Goal: Task Accomplishment & Management: Use online tool/utility

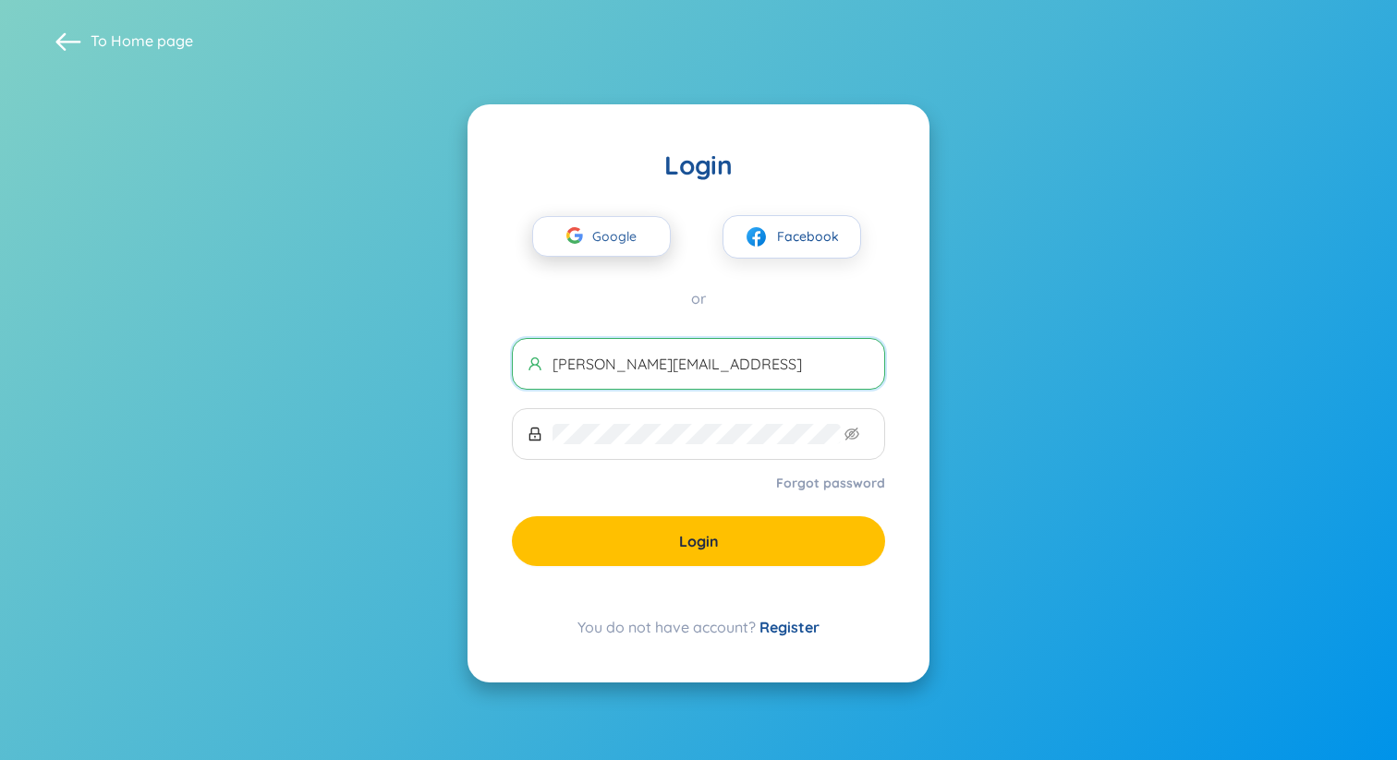
type input "[PERSON_NAME][EMAIL_ADDRESS]"
click at [599, 252] on span "Google" at bounding box center [619, 236] width 54 height 39
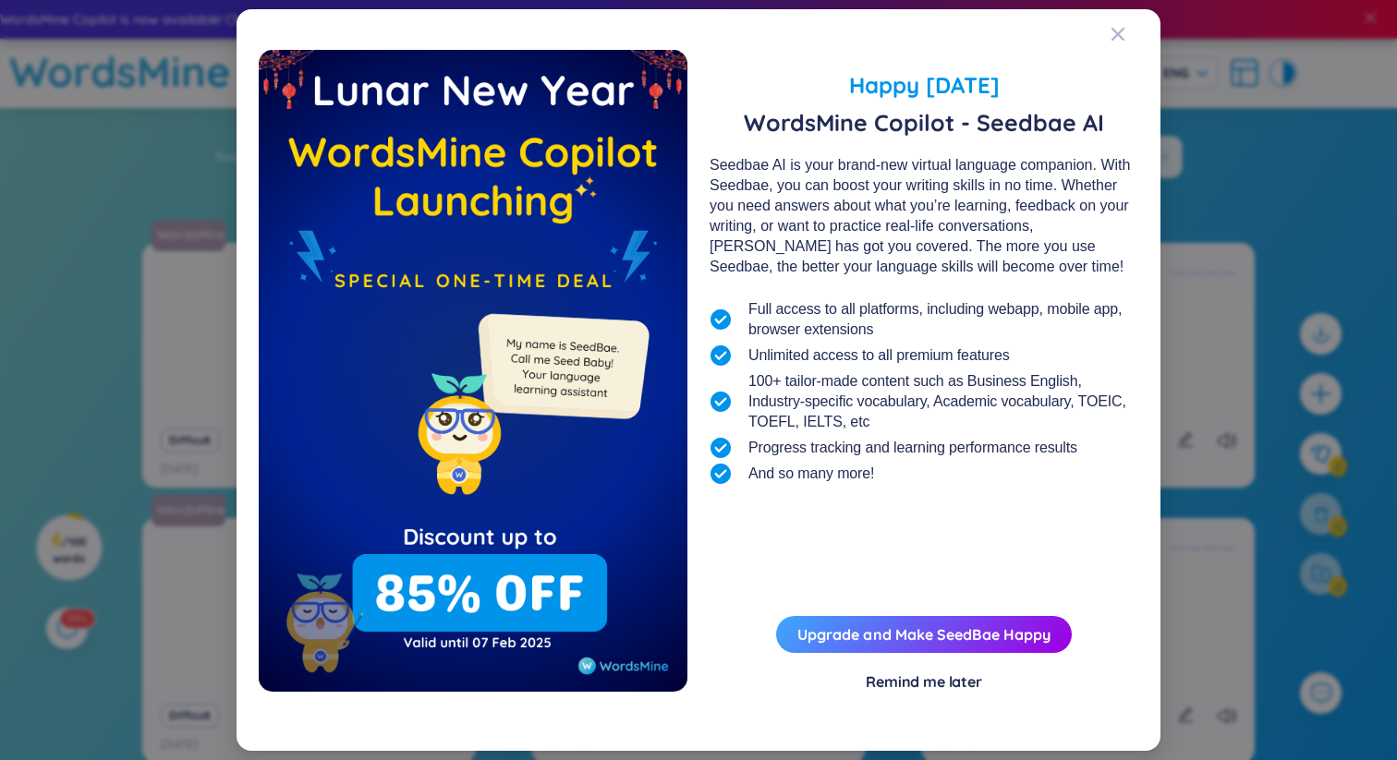
click at [947, 680] on div "Remind me later" at bounding box center [923, 681] width 116 height 20
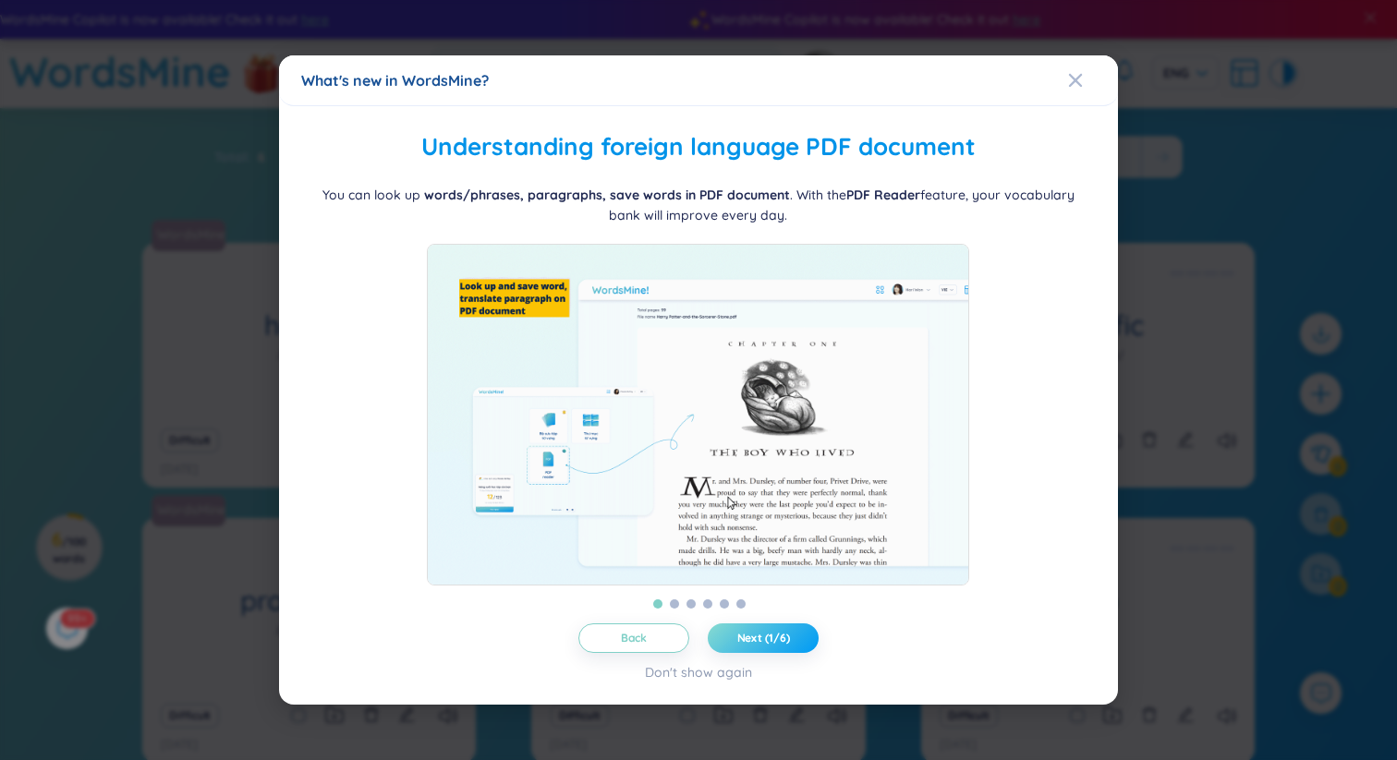
click at [776, 642] on span "Next (1/6)" at bounding box center [763, 638] width 53 height 15
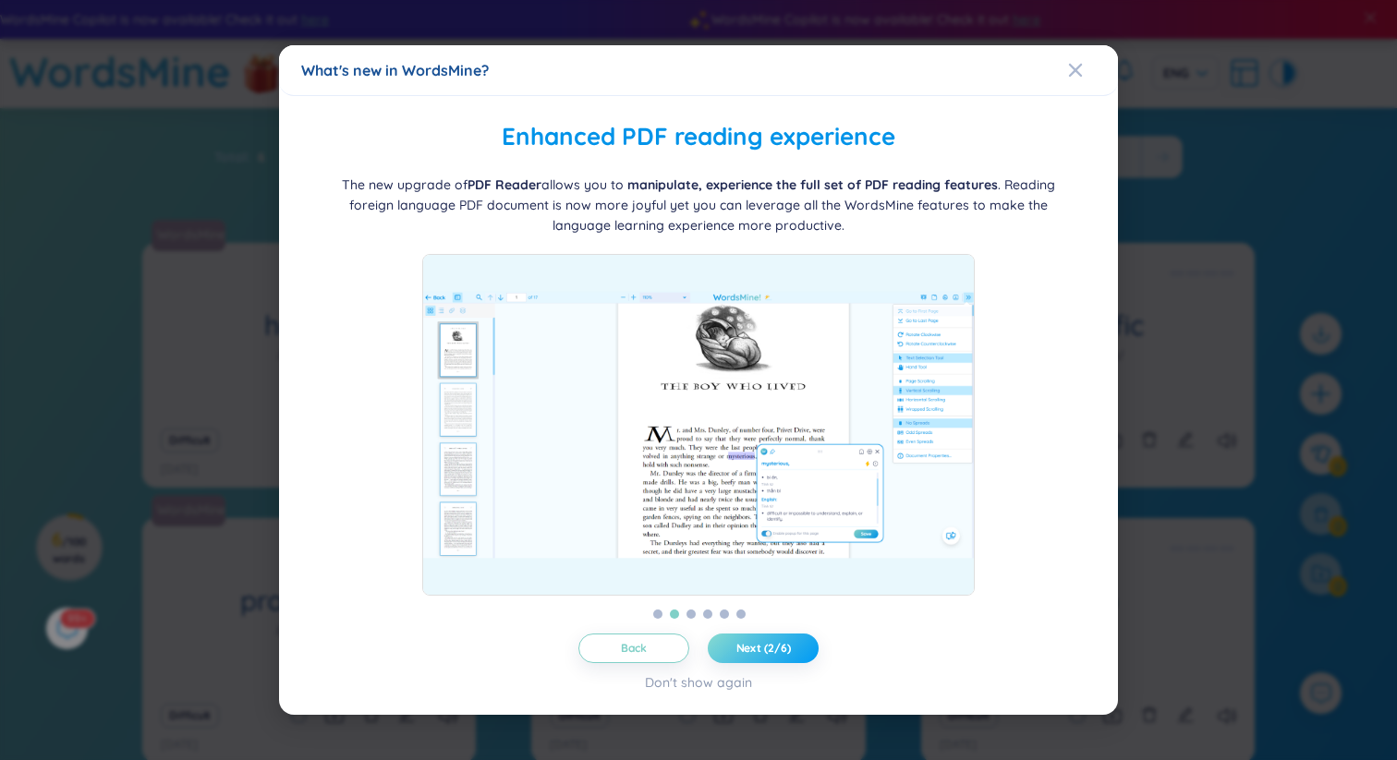
click at [776, 642] on span "Next (2/6)" at bounding box center [763, 648] width 54 height 15
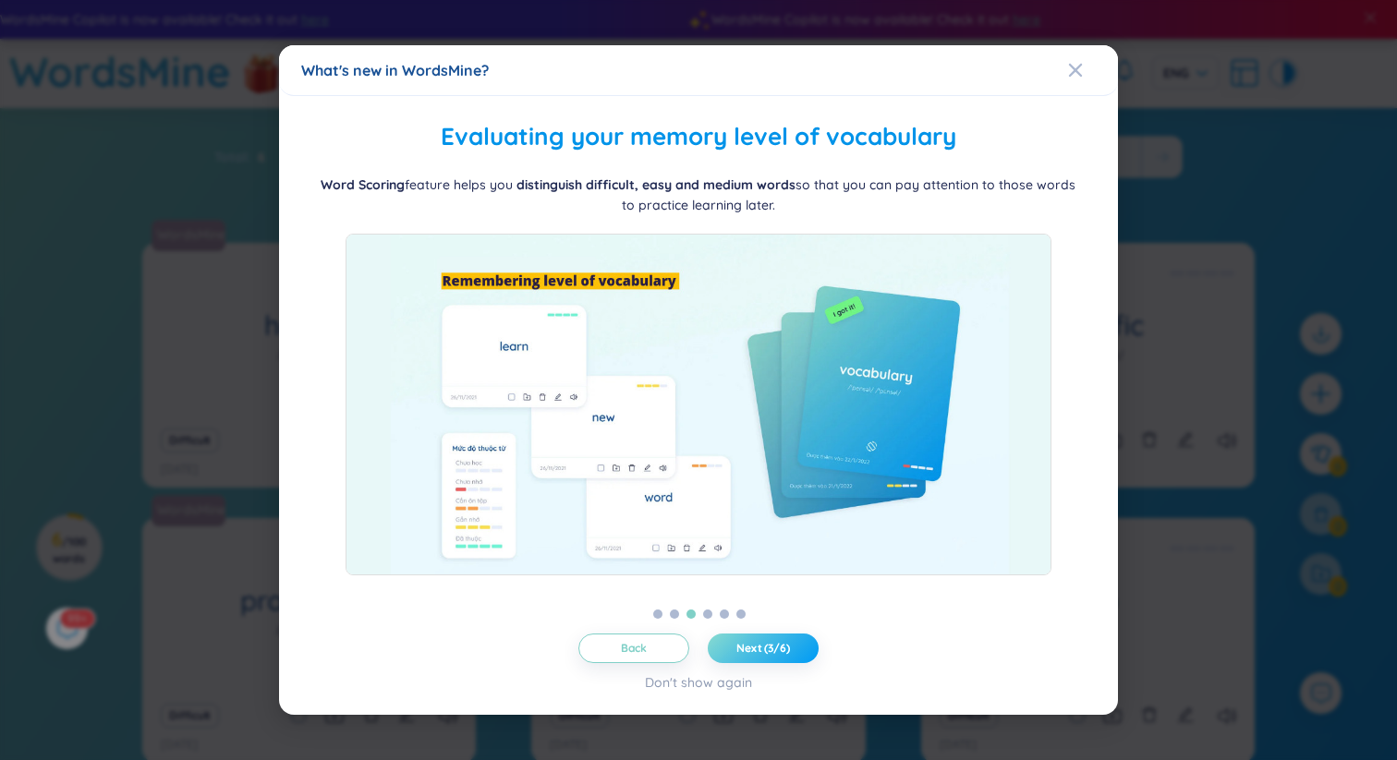
click at [776, 642] on span "Next (3/6)" at bounding box center [763, 648] width 54 height 15
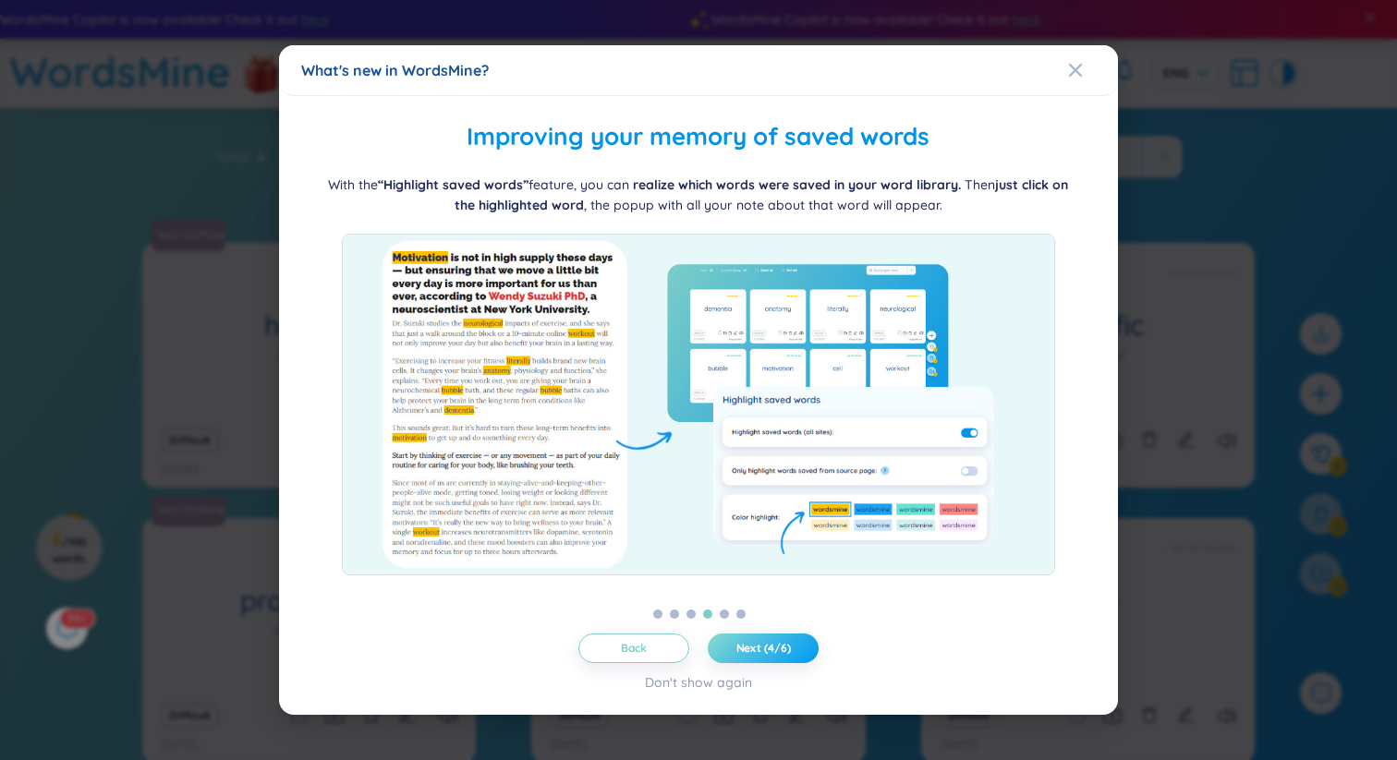
click at [777, 643] on span "Next (4/6)" at bounding box center [763, 648] width 54 height 15
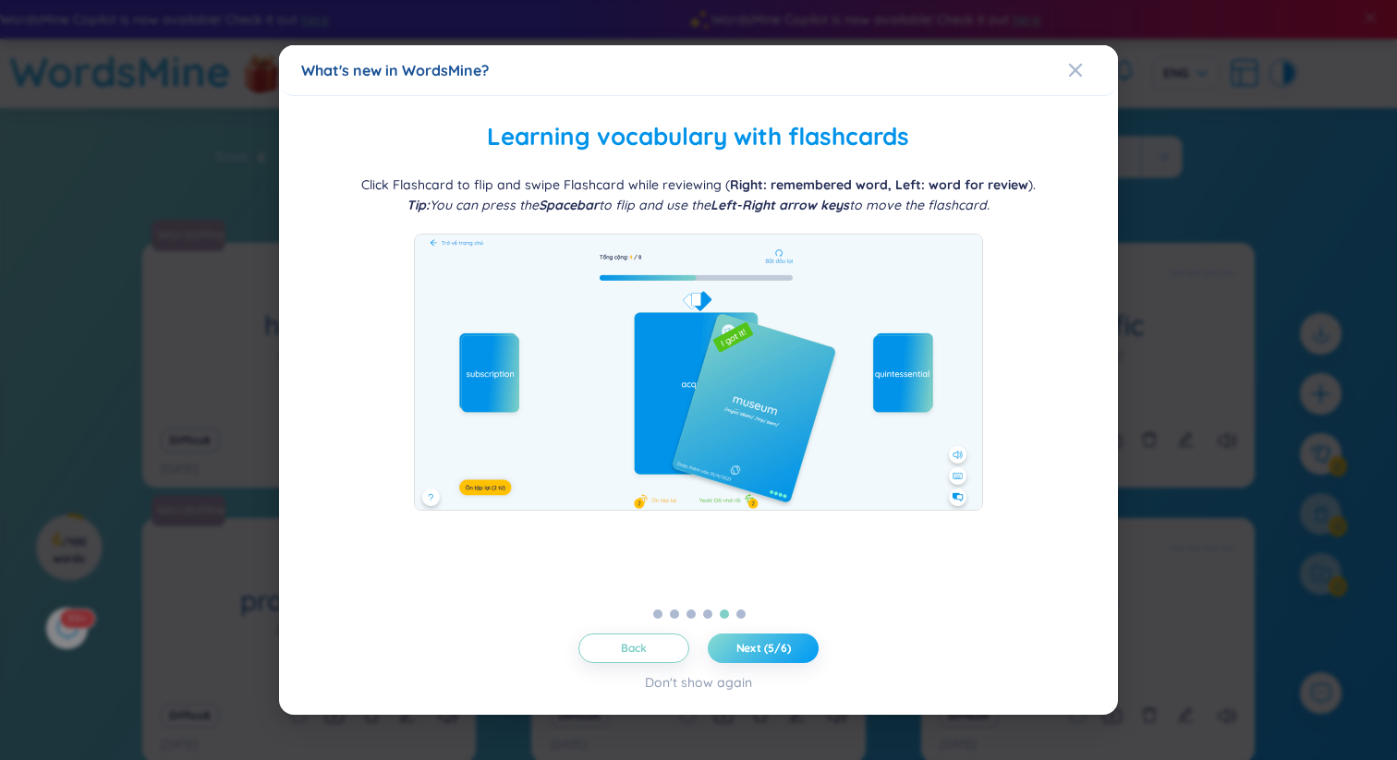
click at [777, 643] on span "Next (5/6)" at bounding box center [763, 648] width 54 height 15
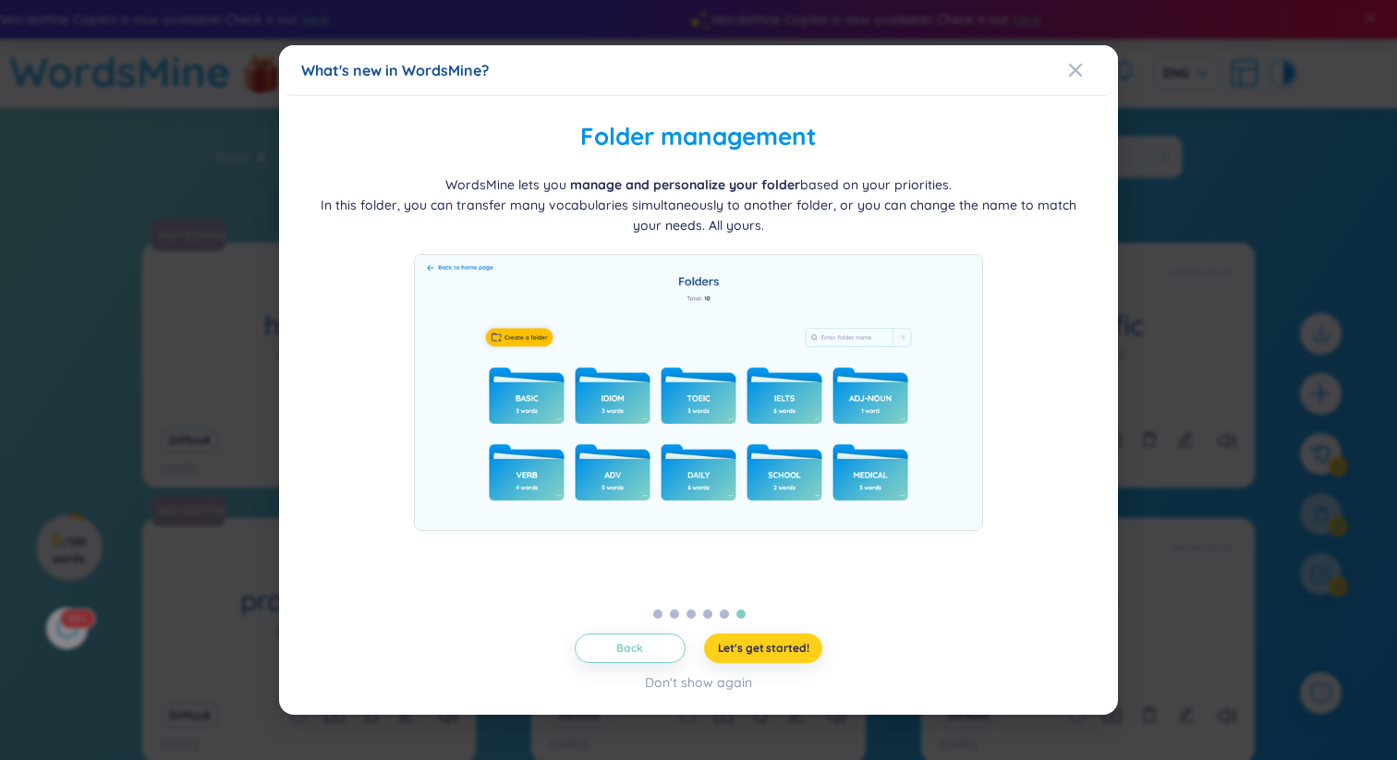
click at [779, 649] on span "Let's get started!" at bounding box center [763, 648] width 91 height 15
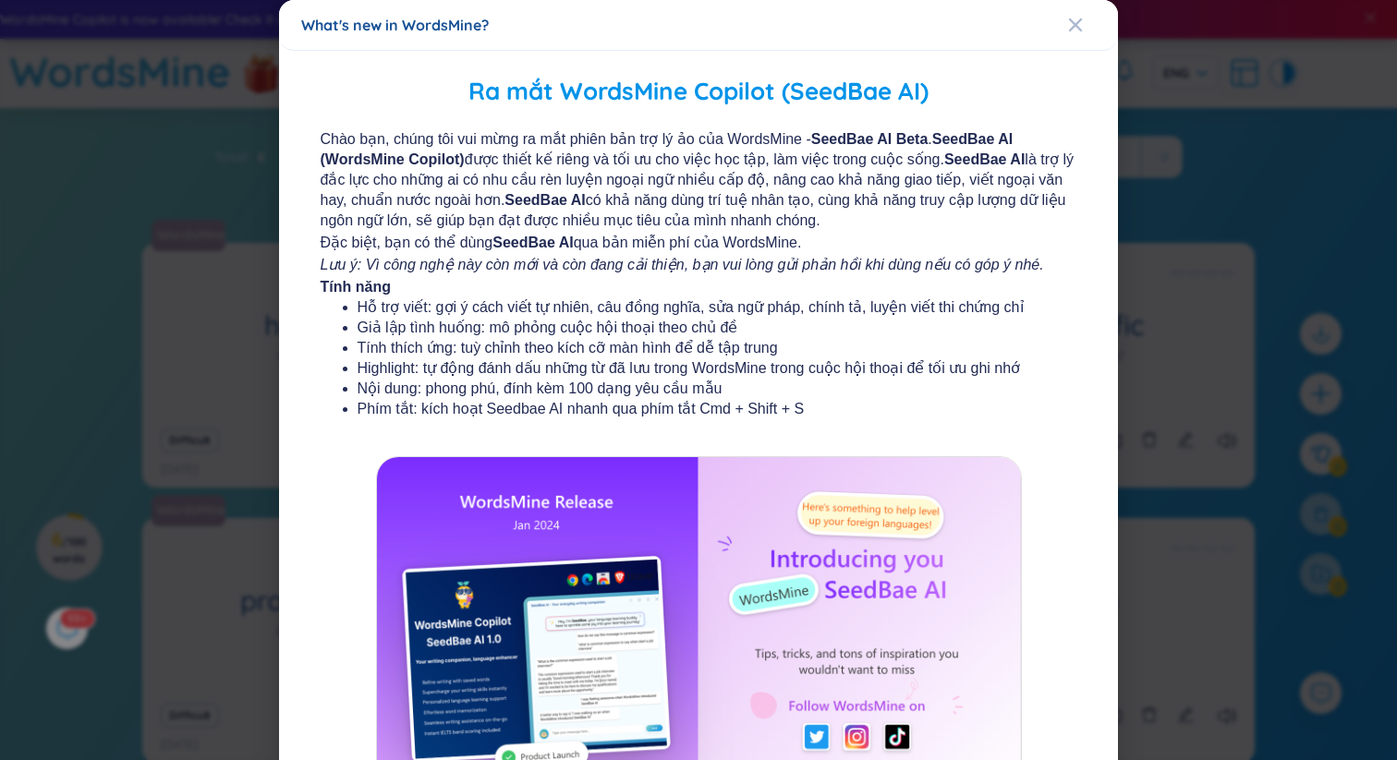
scroll to position [159, 0]
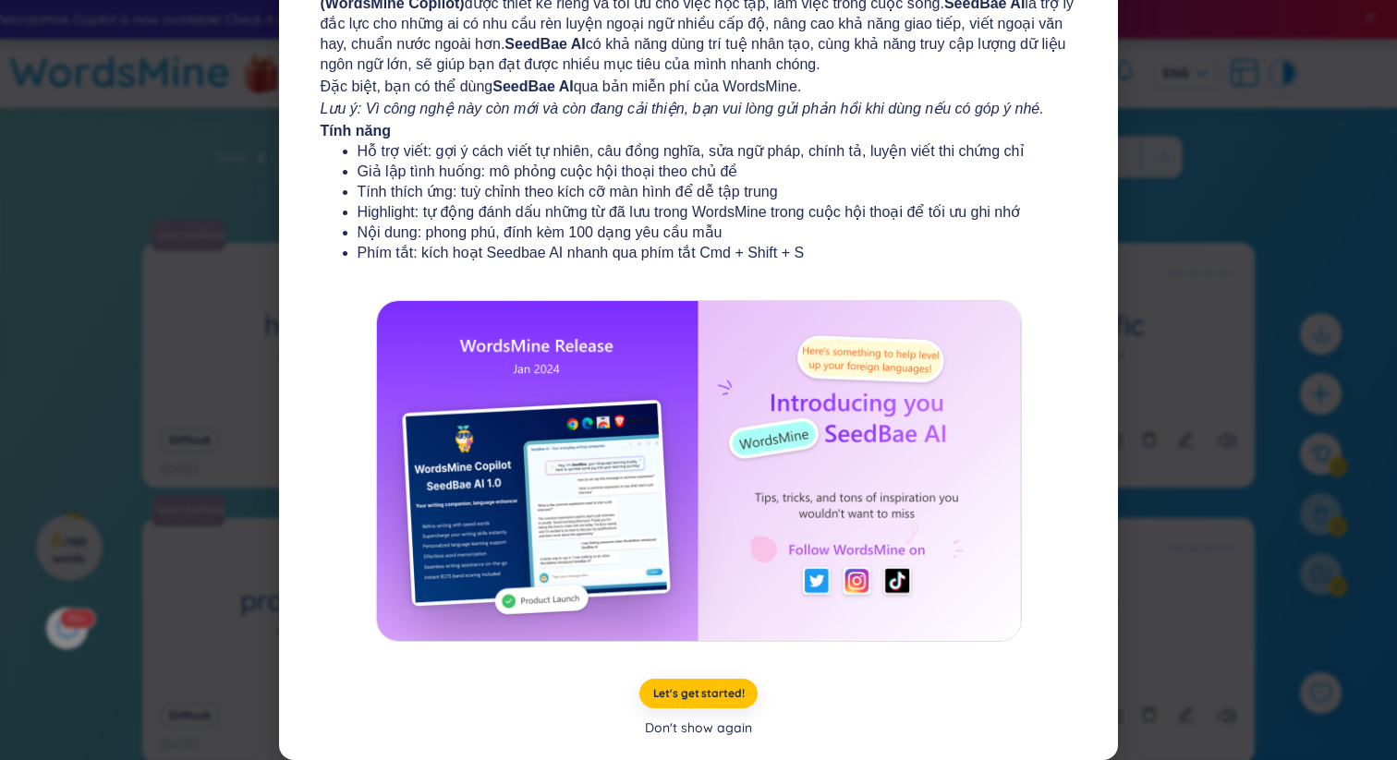
click at [725, 729] on div "Don't show again" at bounding box center [698, 728] width 107 height 20
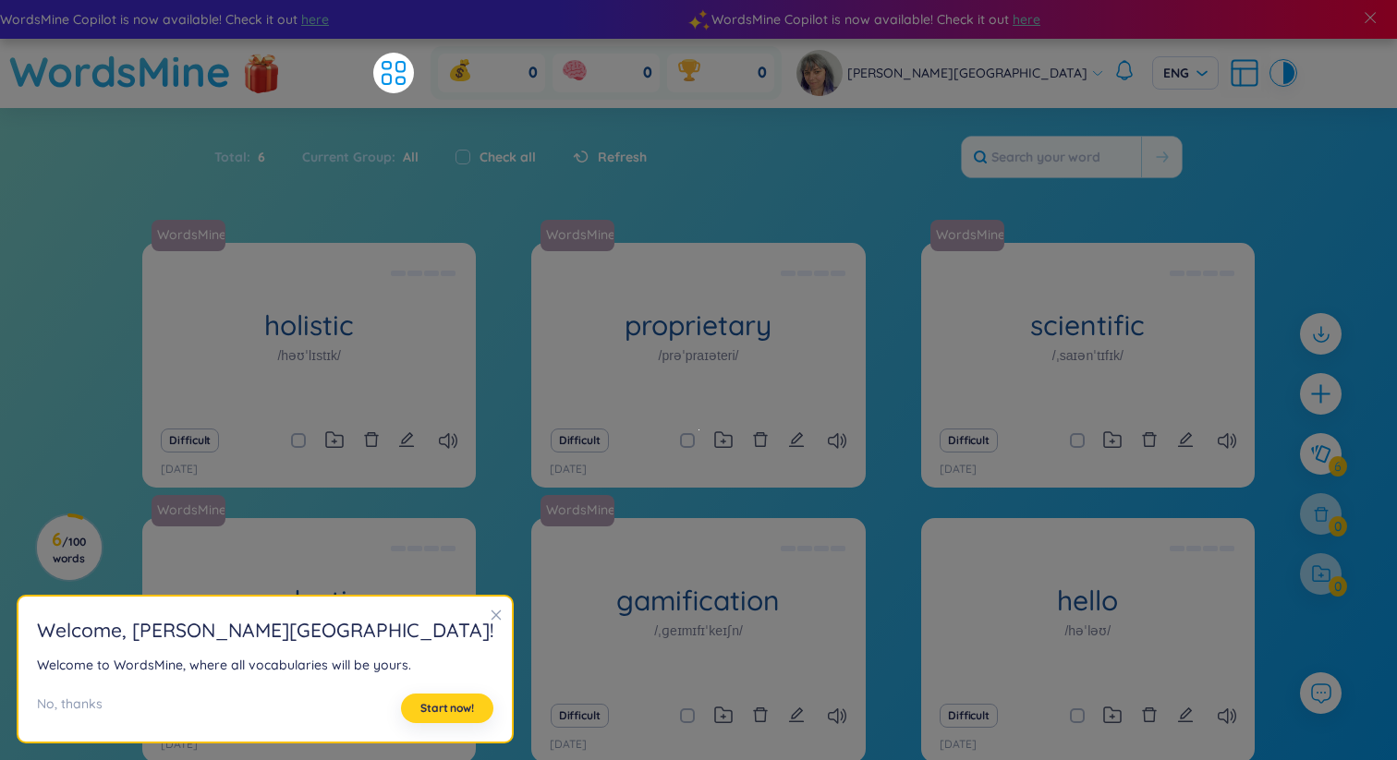
click at [420, 706] on span "Start now!" at bounding box center [447, 708] width 54 height 15
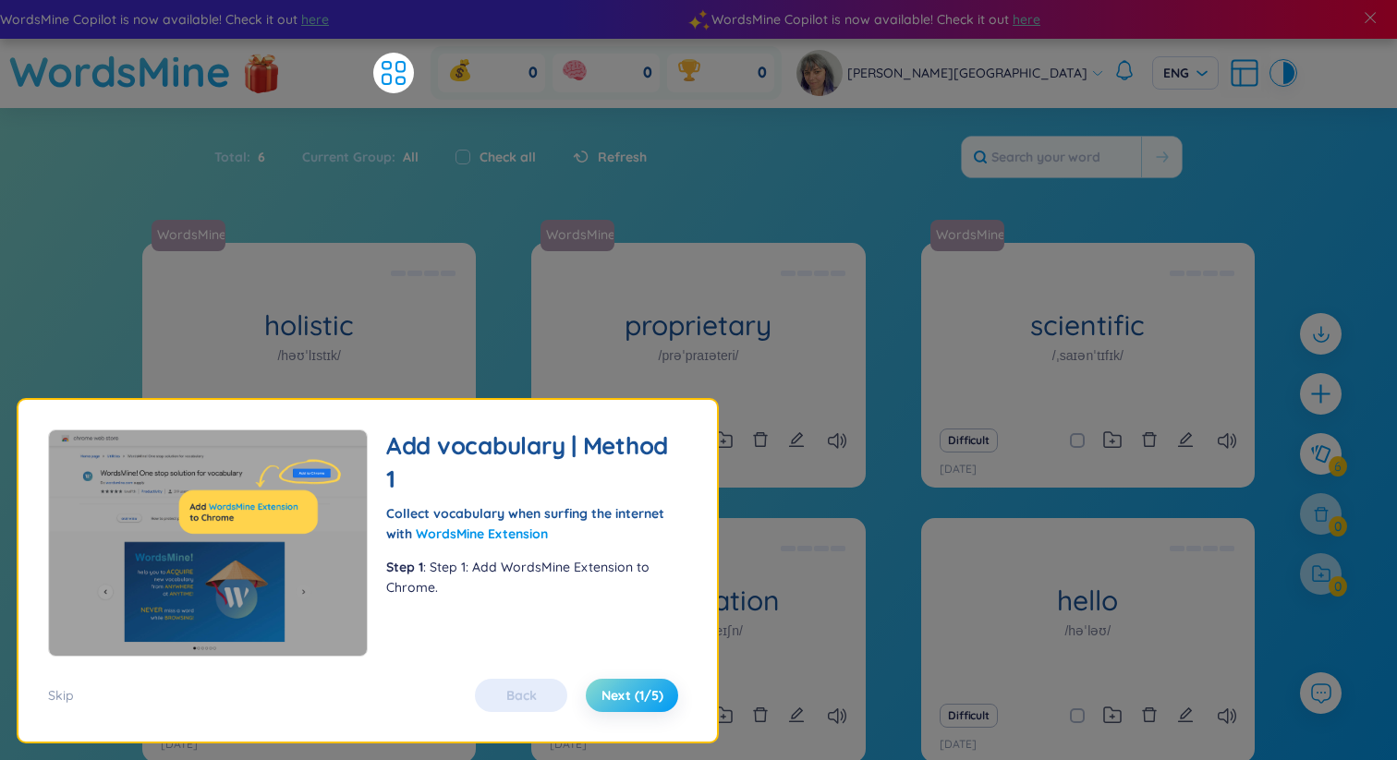
click at [629, 696] on span "Next (1/5)" at bounding box center [632, 695] width 62 height 18
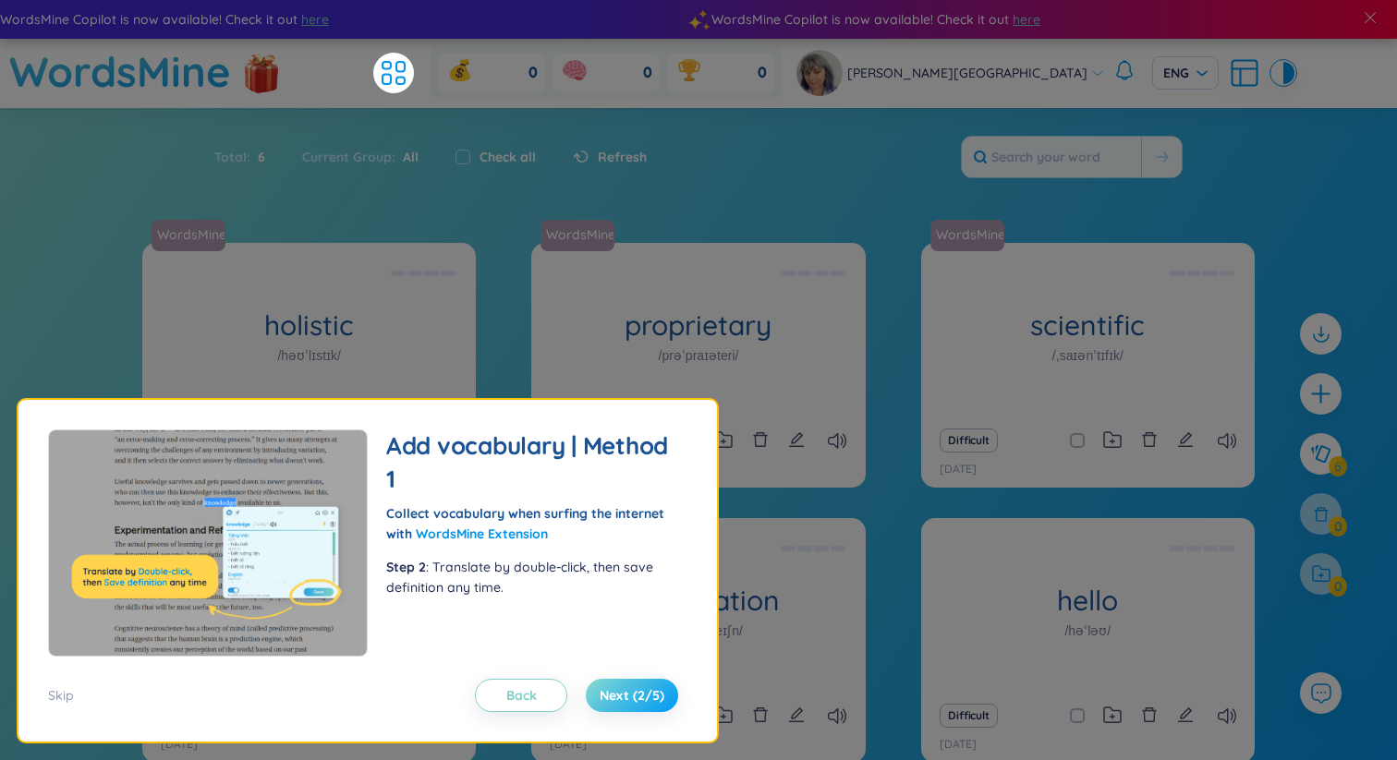
click at [636, 694] on span "Next (2/5)" at bounding box center [631, 695] width 65 height 18
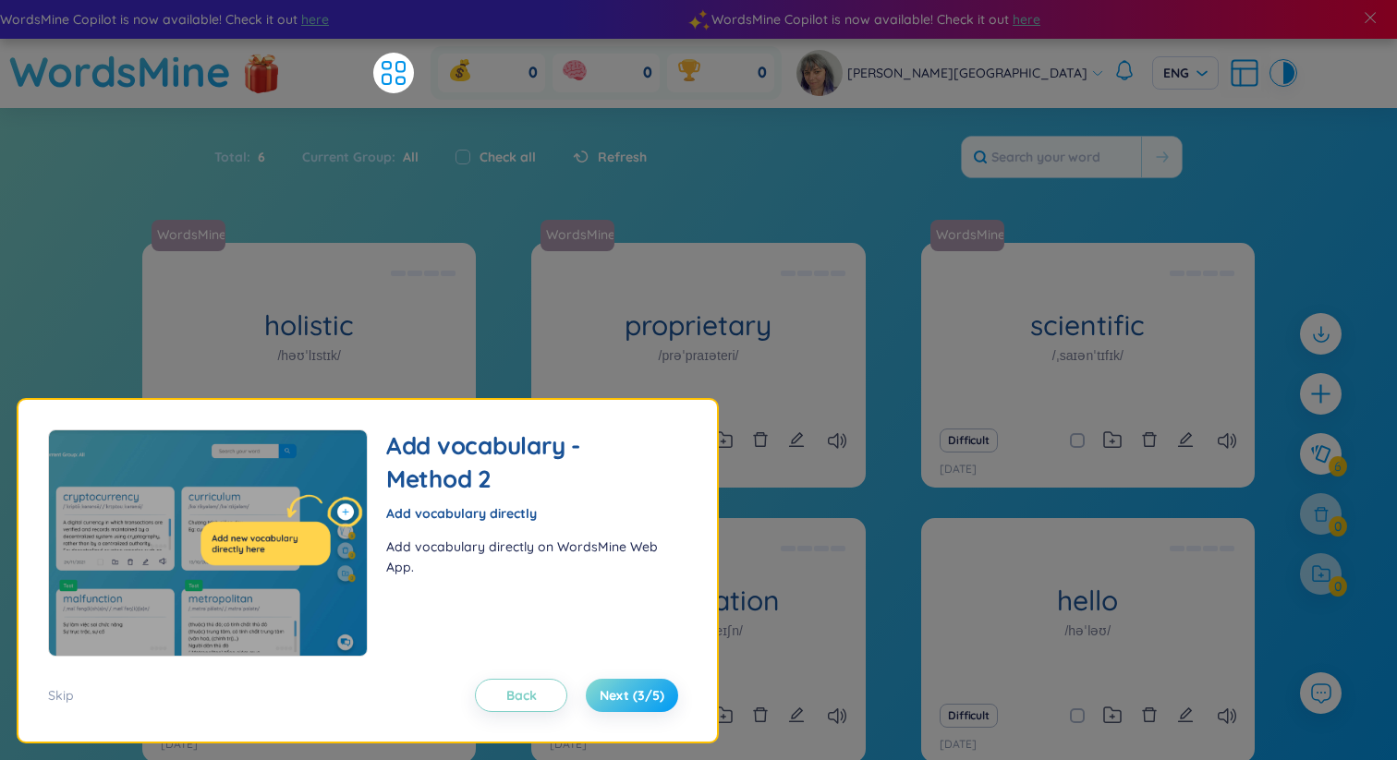
click at [633, 705] on button "Next (3/5)" at bounding box center [632, 695] width 92 height 33
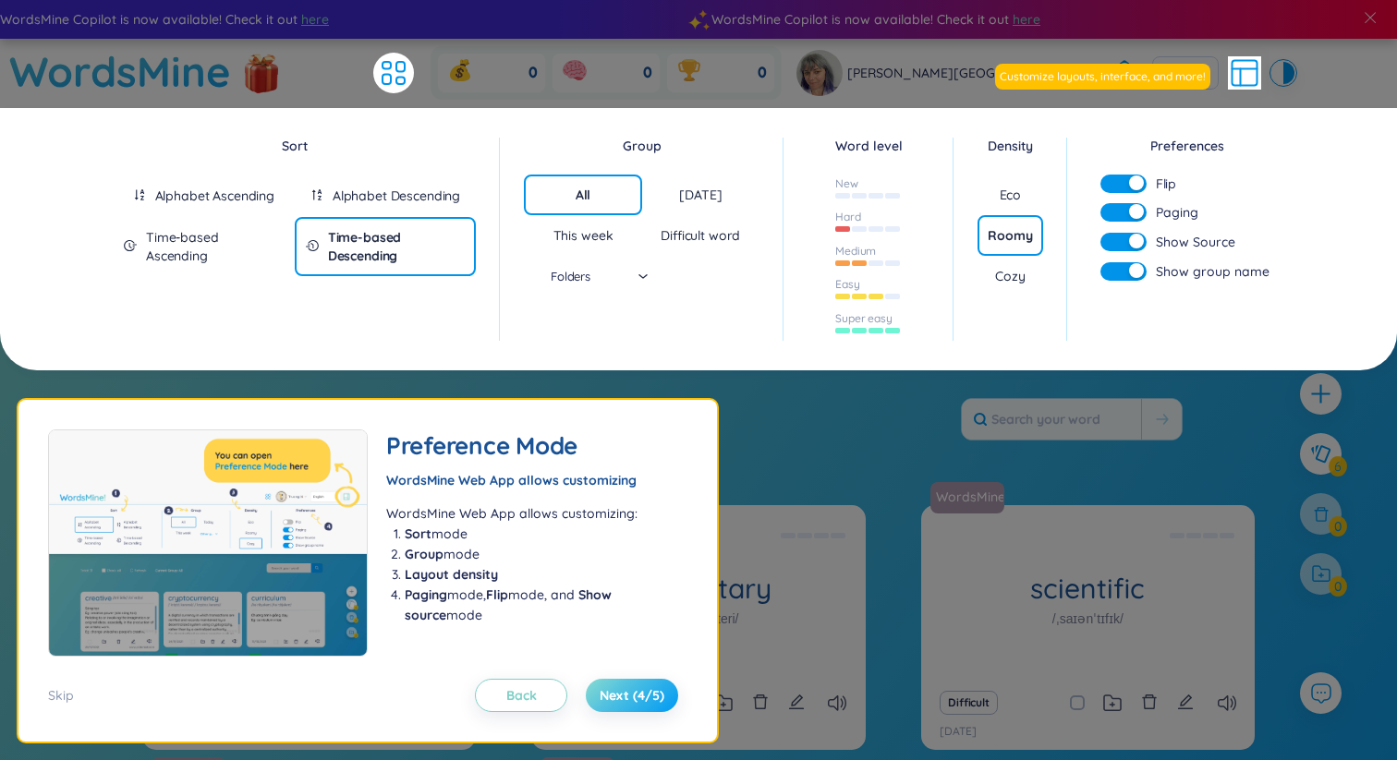
click at [640, 696] on span "Next (4/5)" at bounding box center [631, 695] width 65 height 18
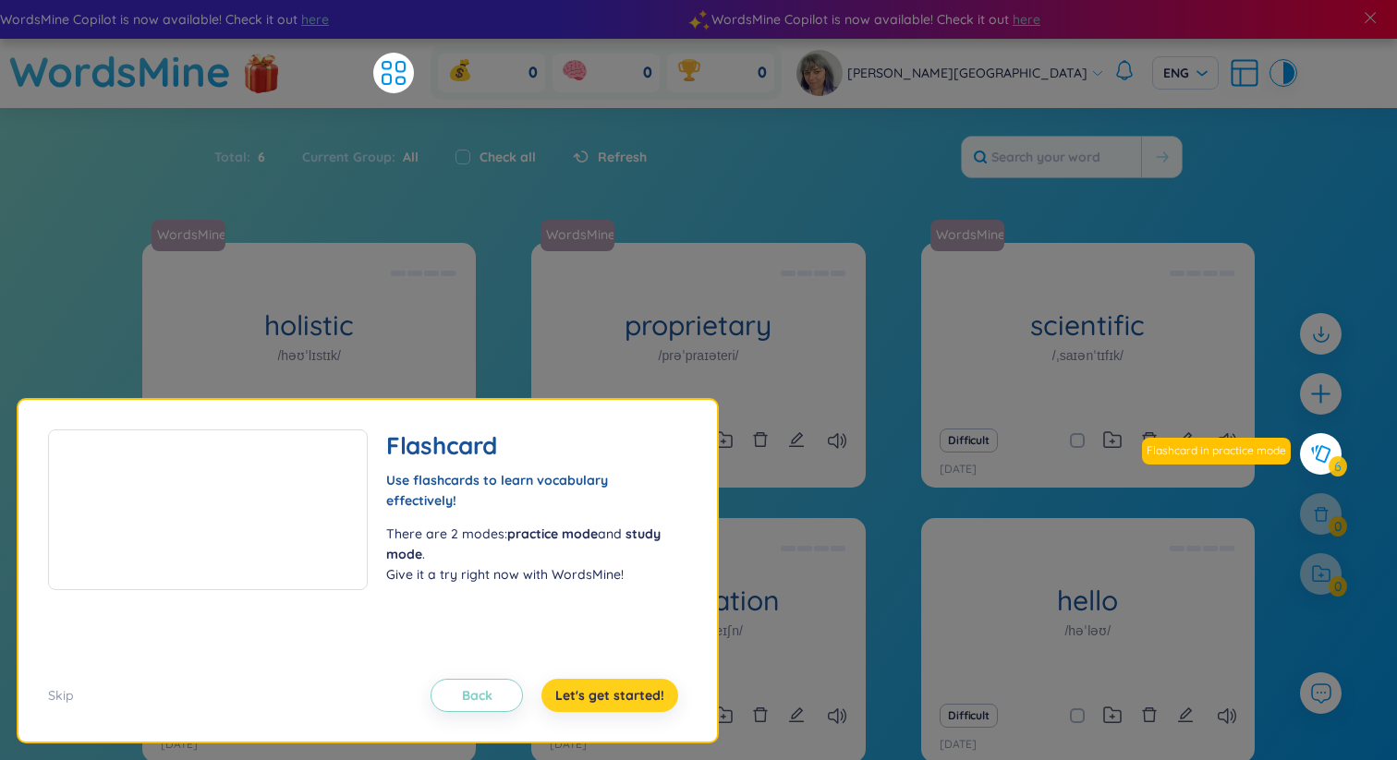
click at [640, 696] on span "Let's get started!" at bounding box center [609, 695] width 109 height 18
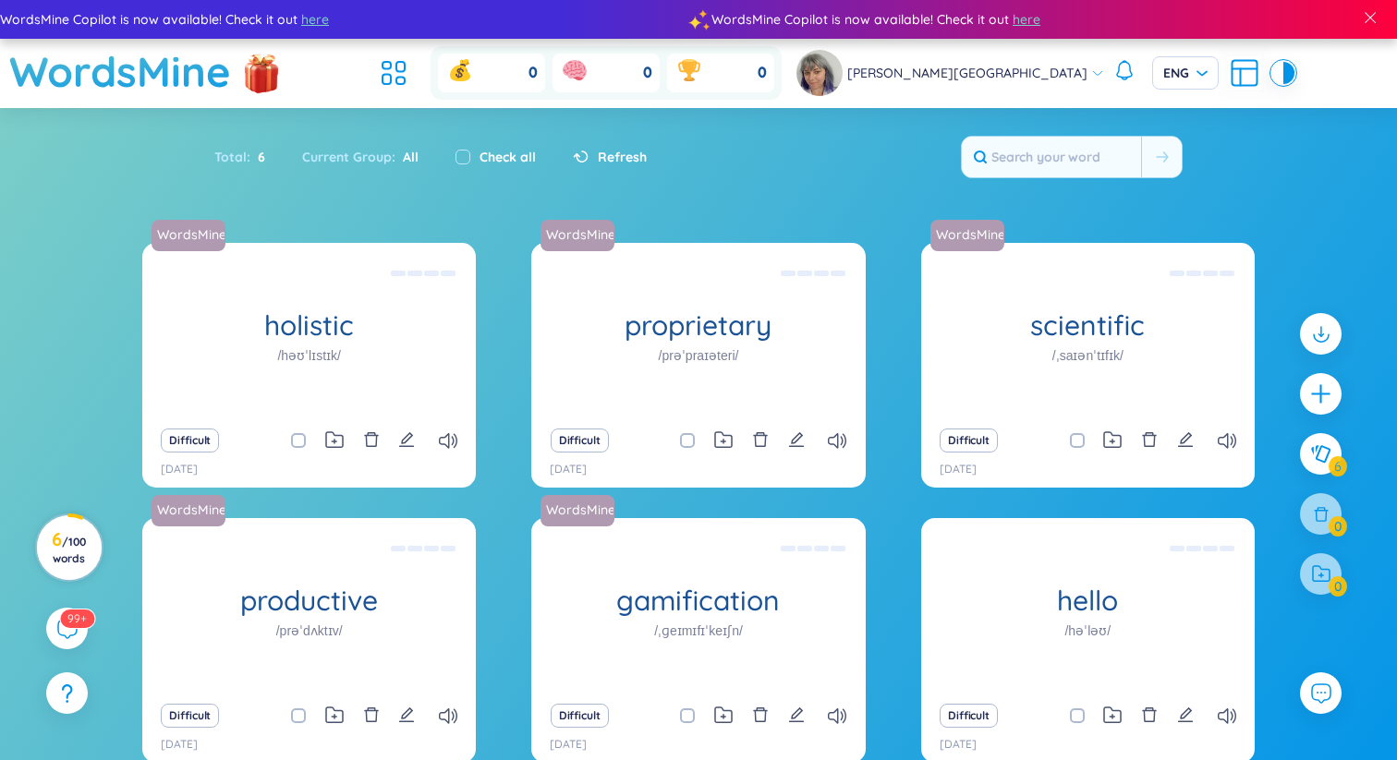
click at [68, 547] on span "/ 100 words" at bounding box center [69, 550] width 33 height 30
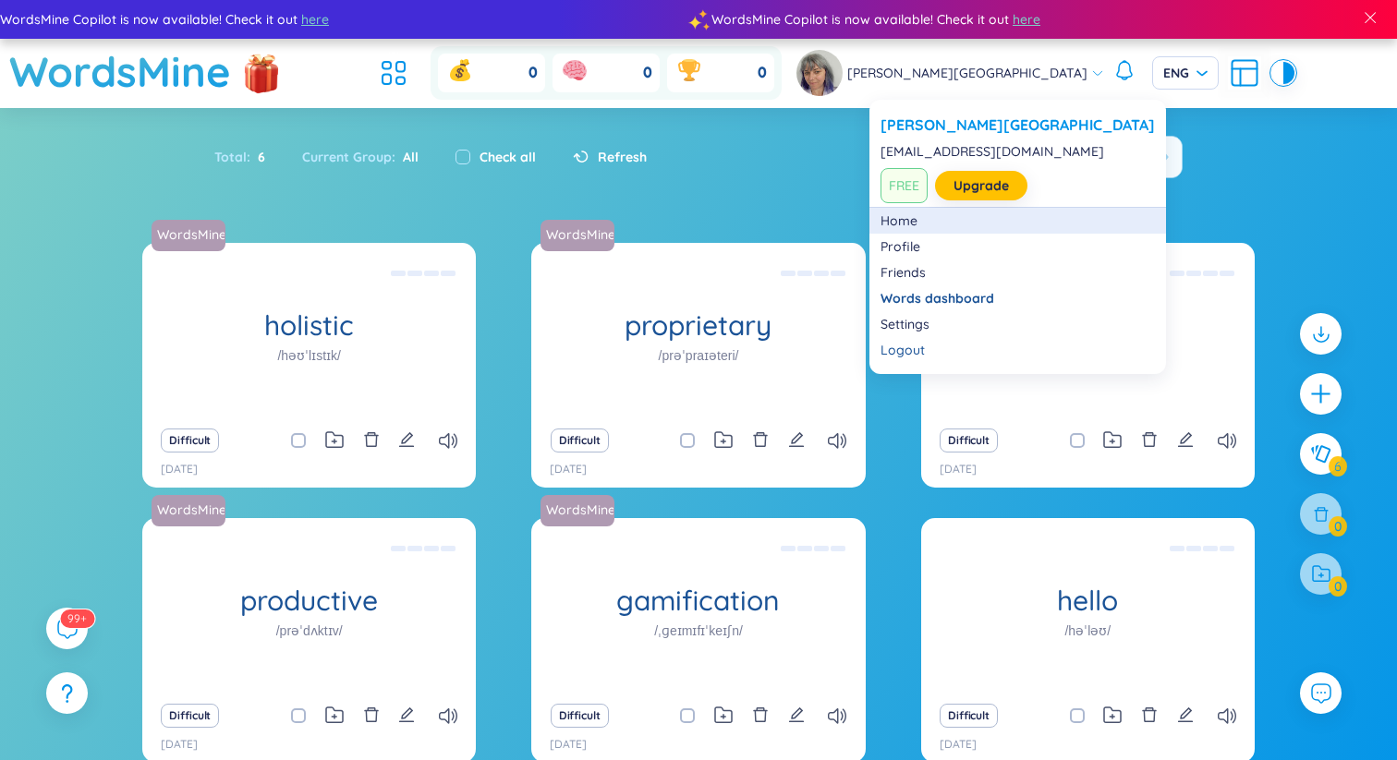
click at [895, 218] on link "Home" at bounding box center [1017, 221] width 274 height 18
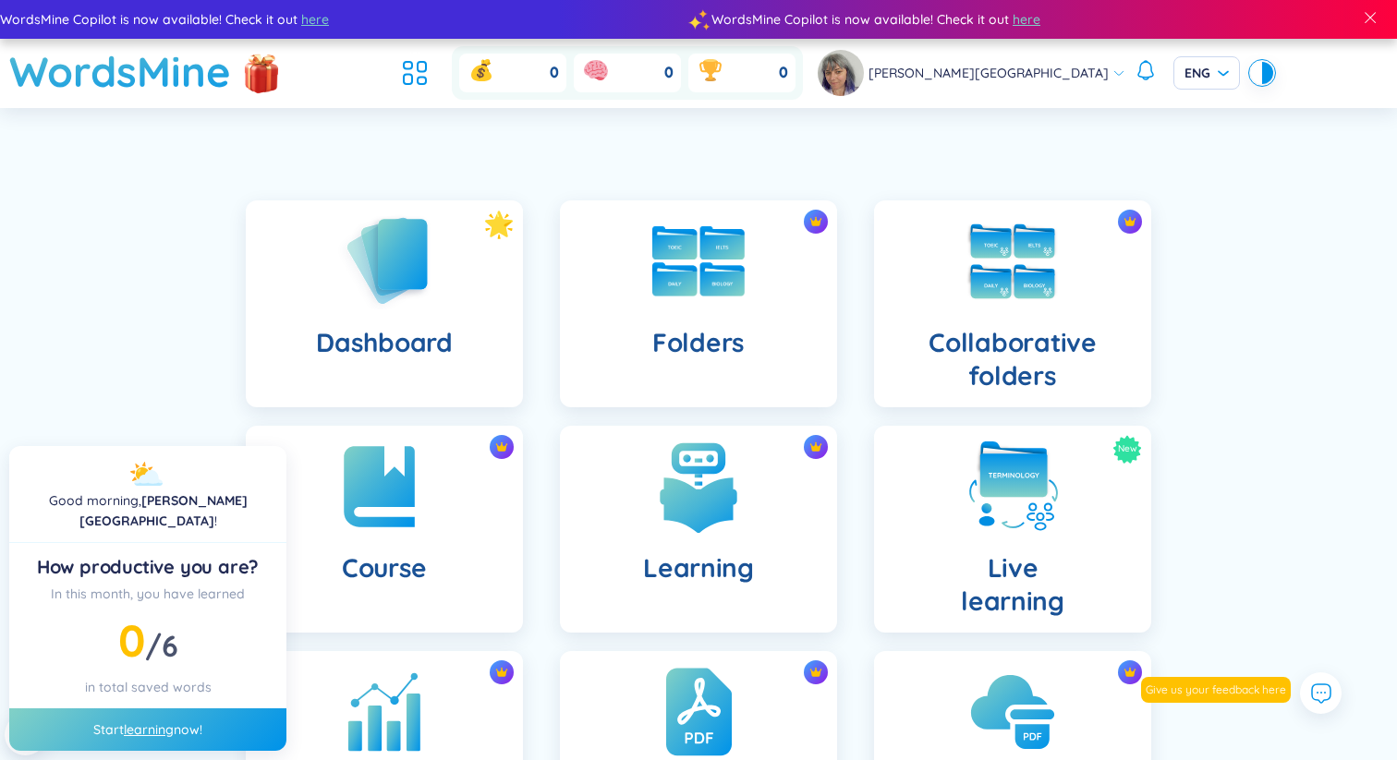
click at [1237, 351] on div "Dashboard Folders Collaborative folders Course Learning New Live learning Insig…" at bounding box center [698, 634] width 1397 height 961
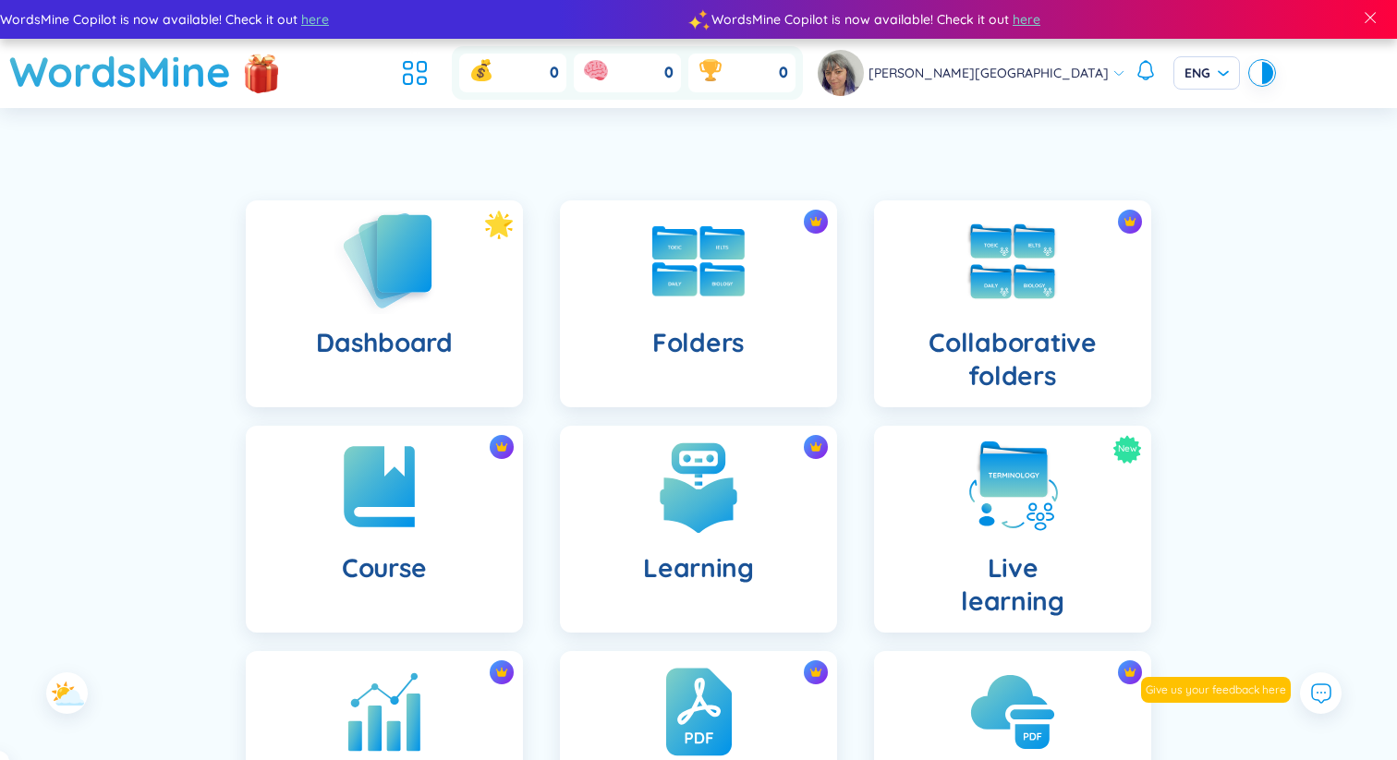
click at [414, 313] on img at bounding box center [384, 260] width 102 height 105
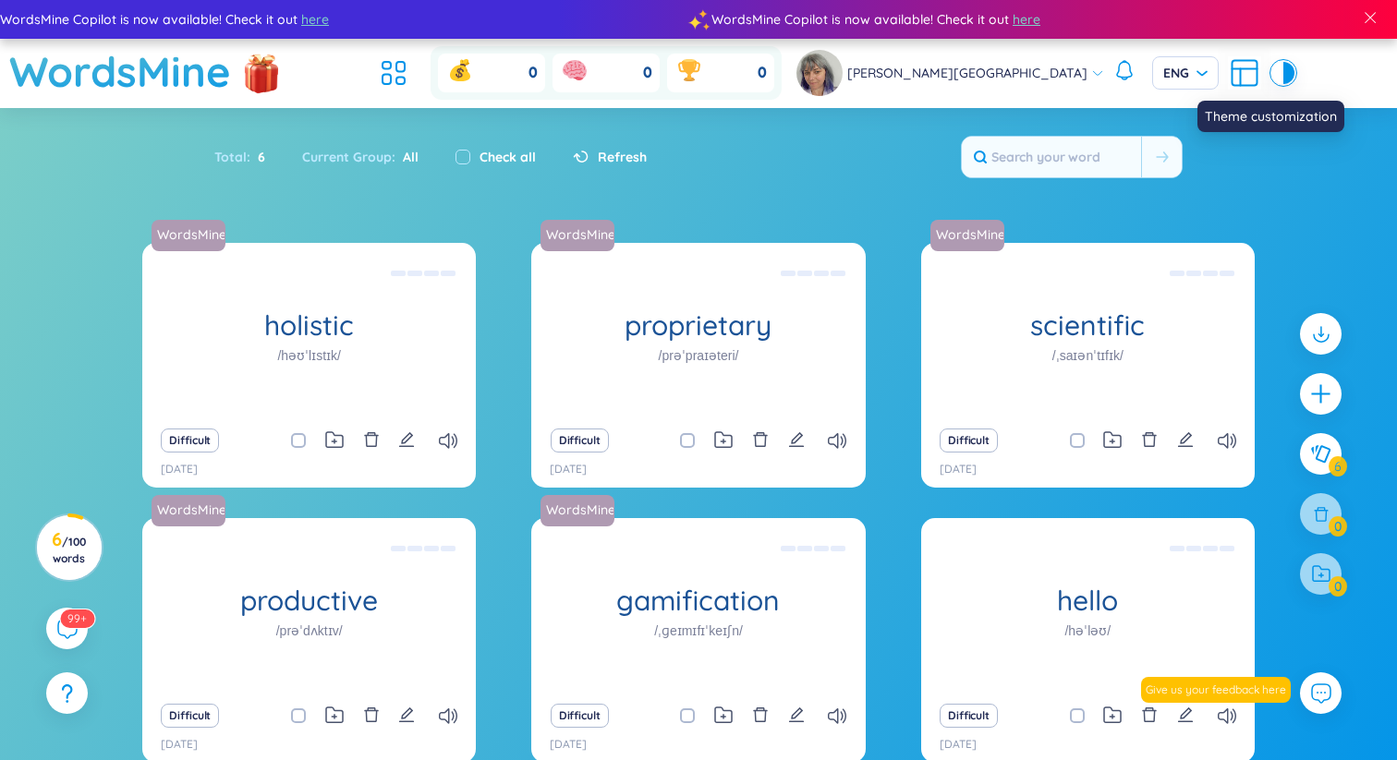
click at [1283, 67] on div at bounding box center [1288, 73] width 11 height 22
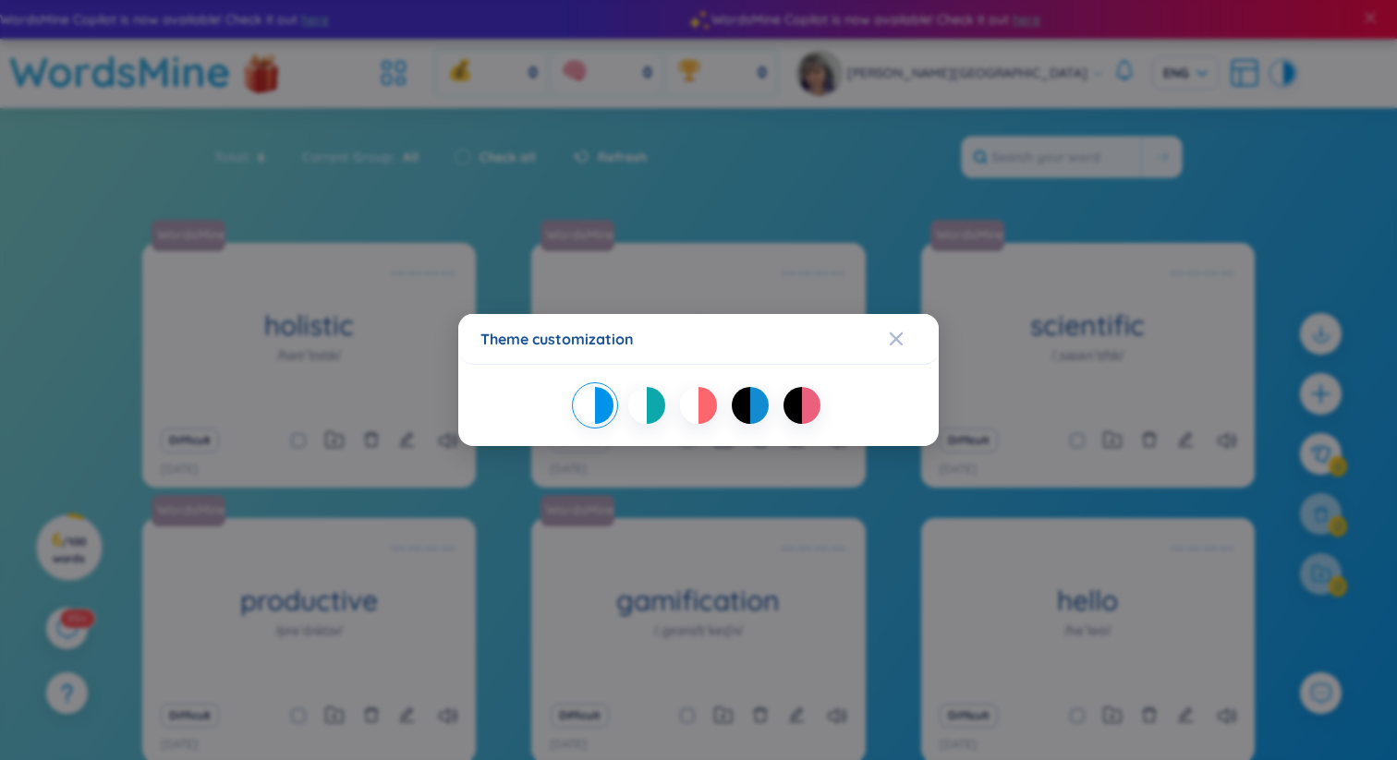
click at [791, 408] on div at bounding box center [792, 405] width 18 height 37
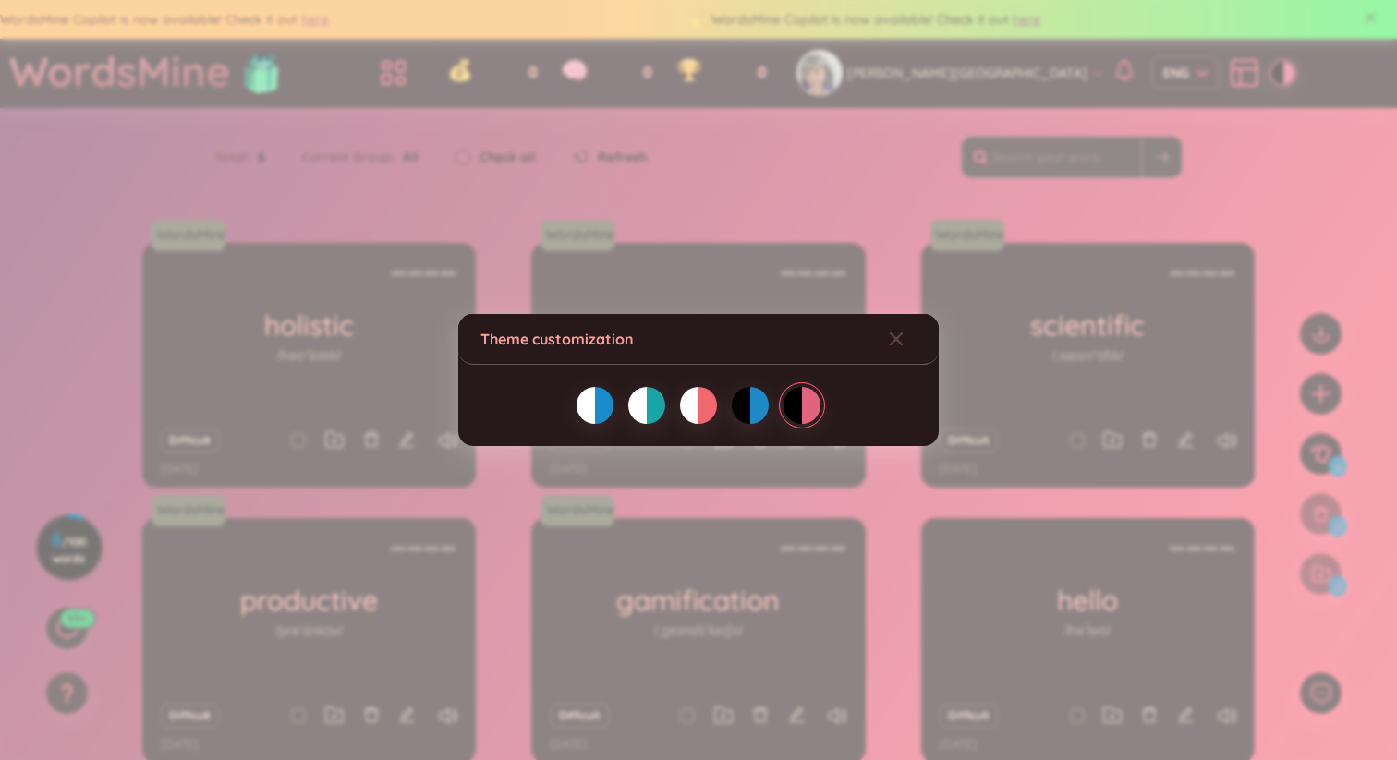
click at [755, 407] on div at bounding box center [759, 405] width 18 height 37
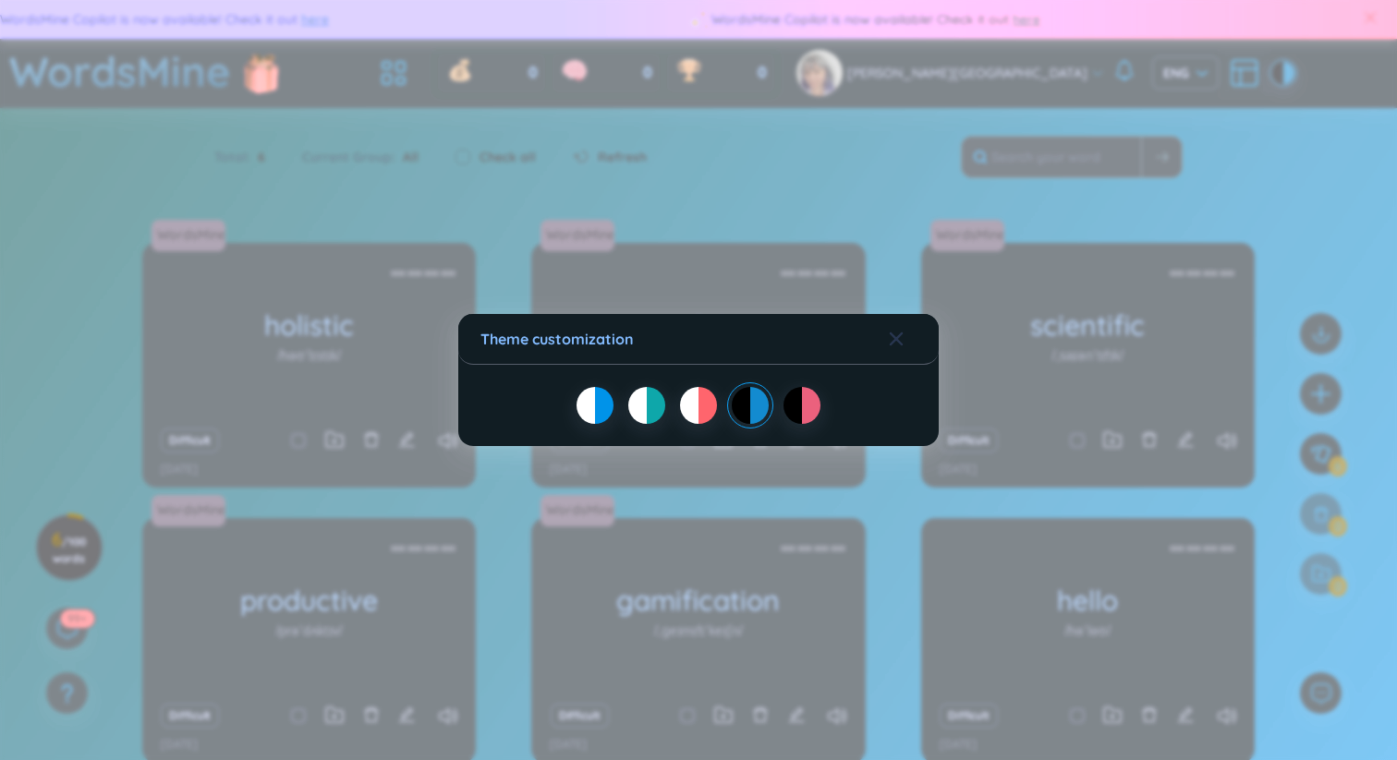
click at [893, 344] on icon "Close" at bounding box center [896, 339] width 15 height 15
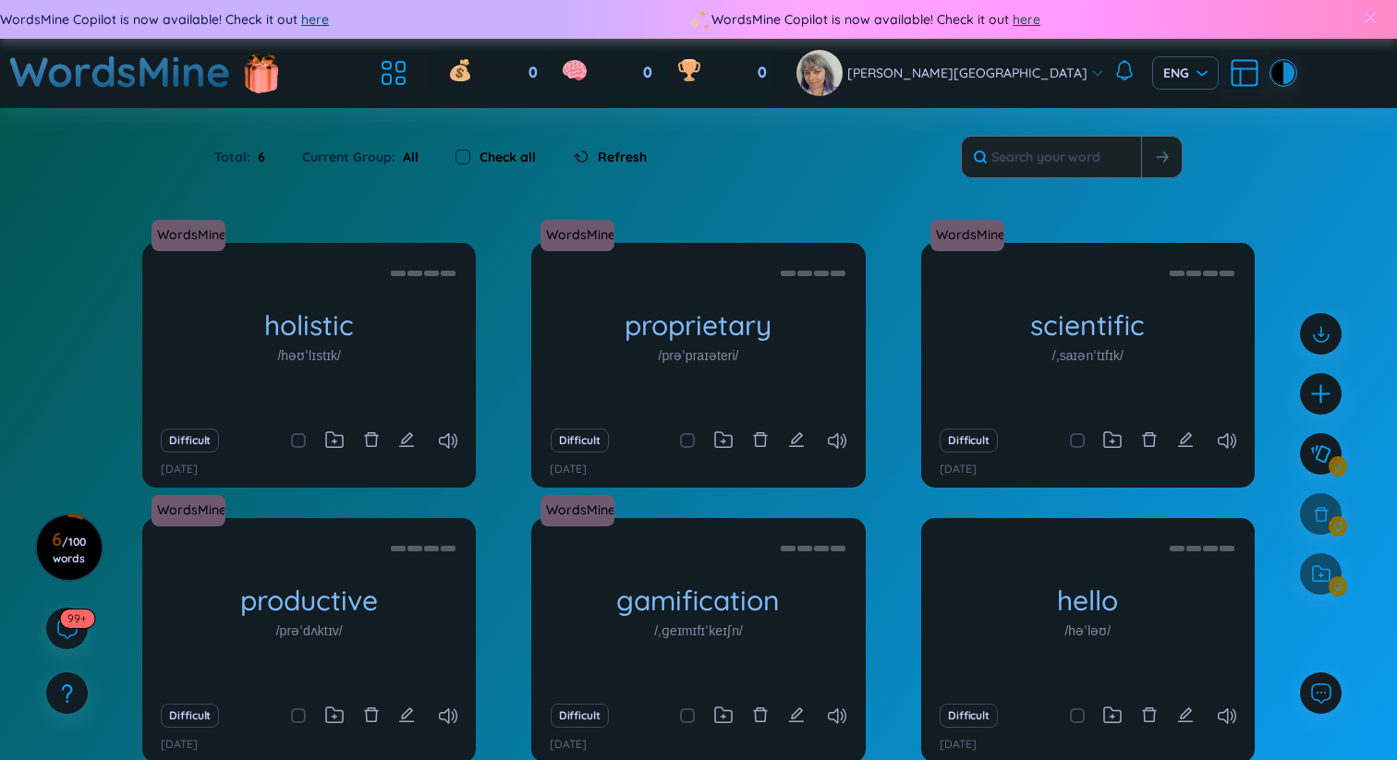
click at [1372, 18] on span at bounding box center [1369, 17] width 17 height 17
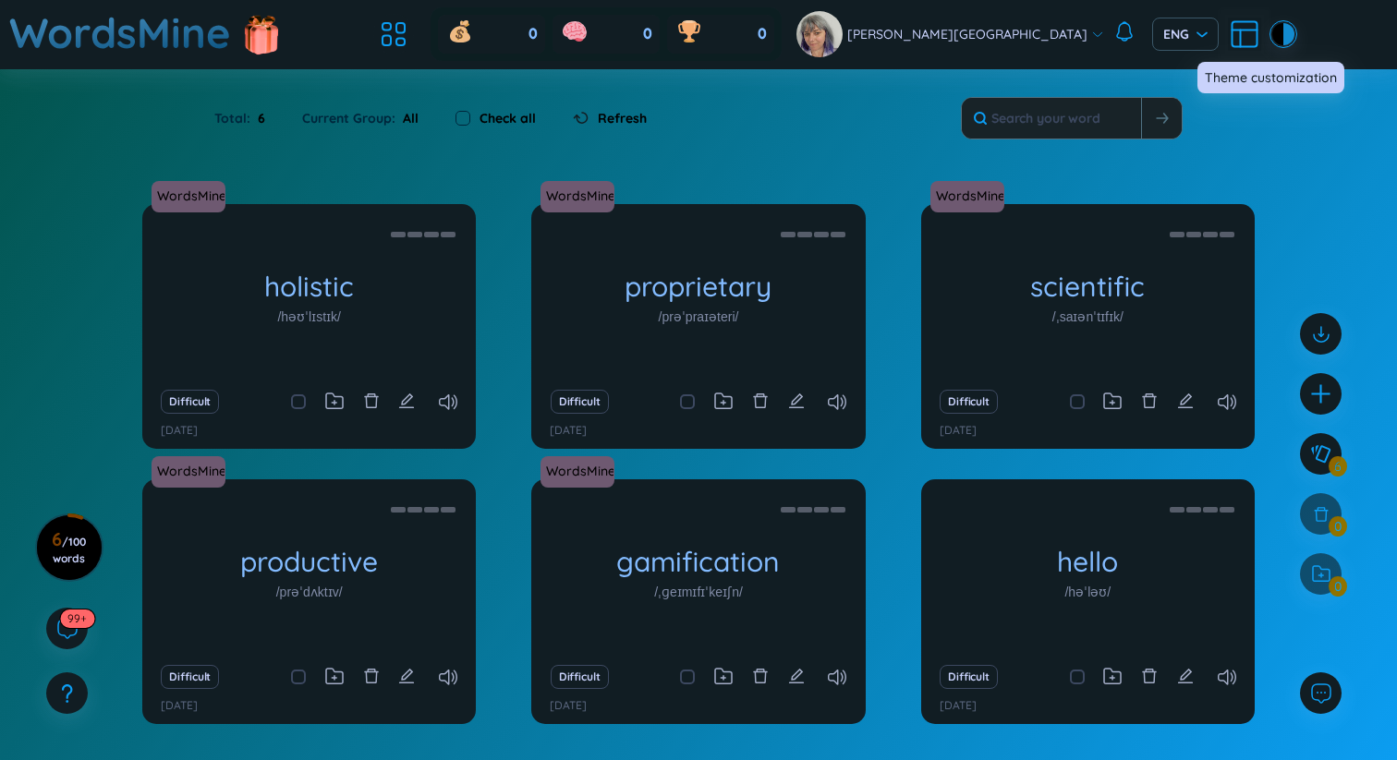
click at [1272, 31] on div at bounding box center [1277, 34] width 11 height 22
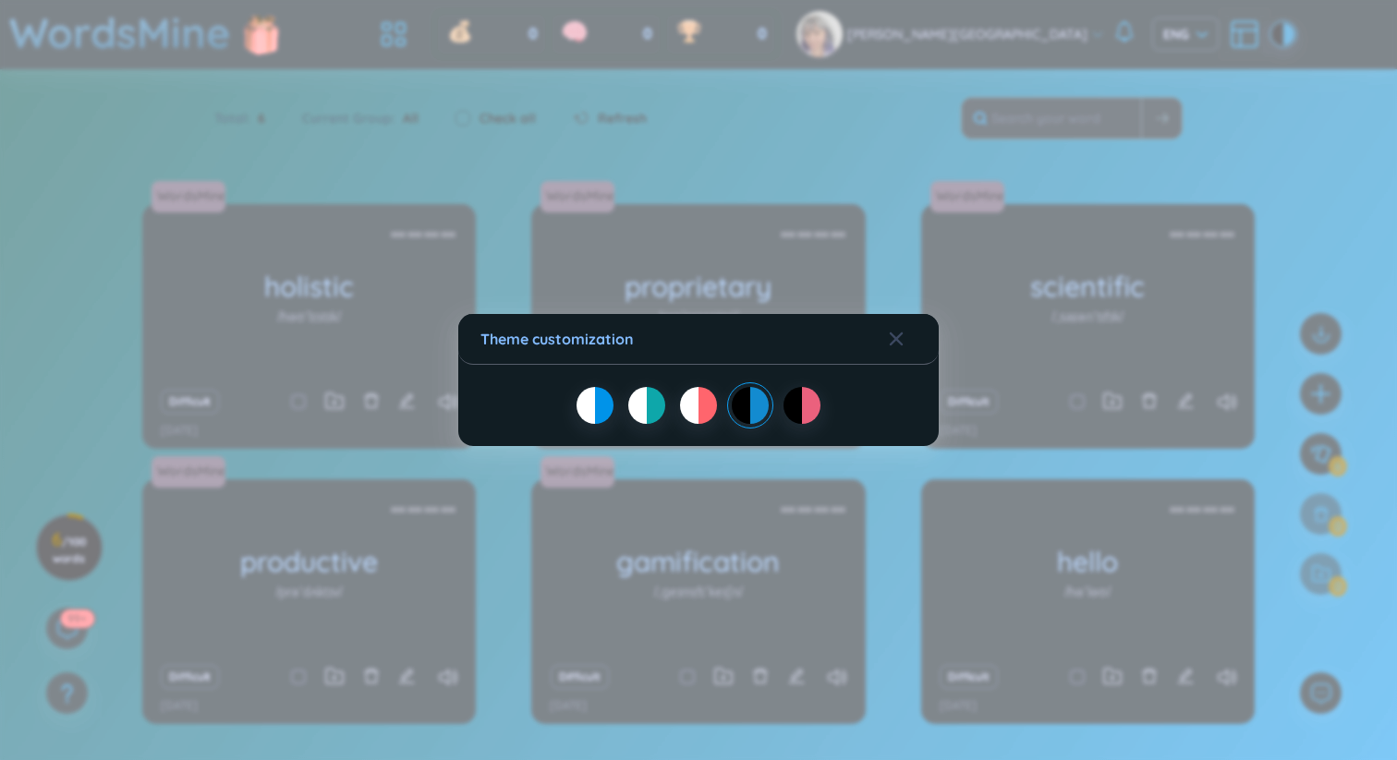
click at [804, 406] on div at bounding box center [811, 405] width 18 height 37
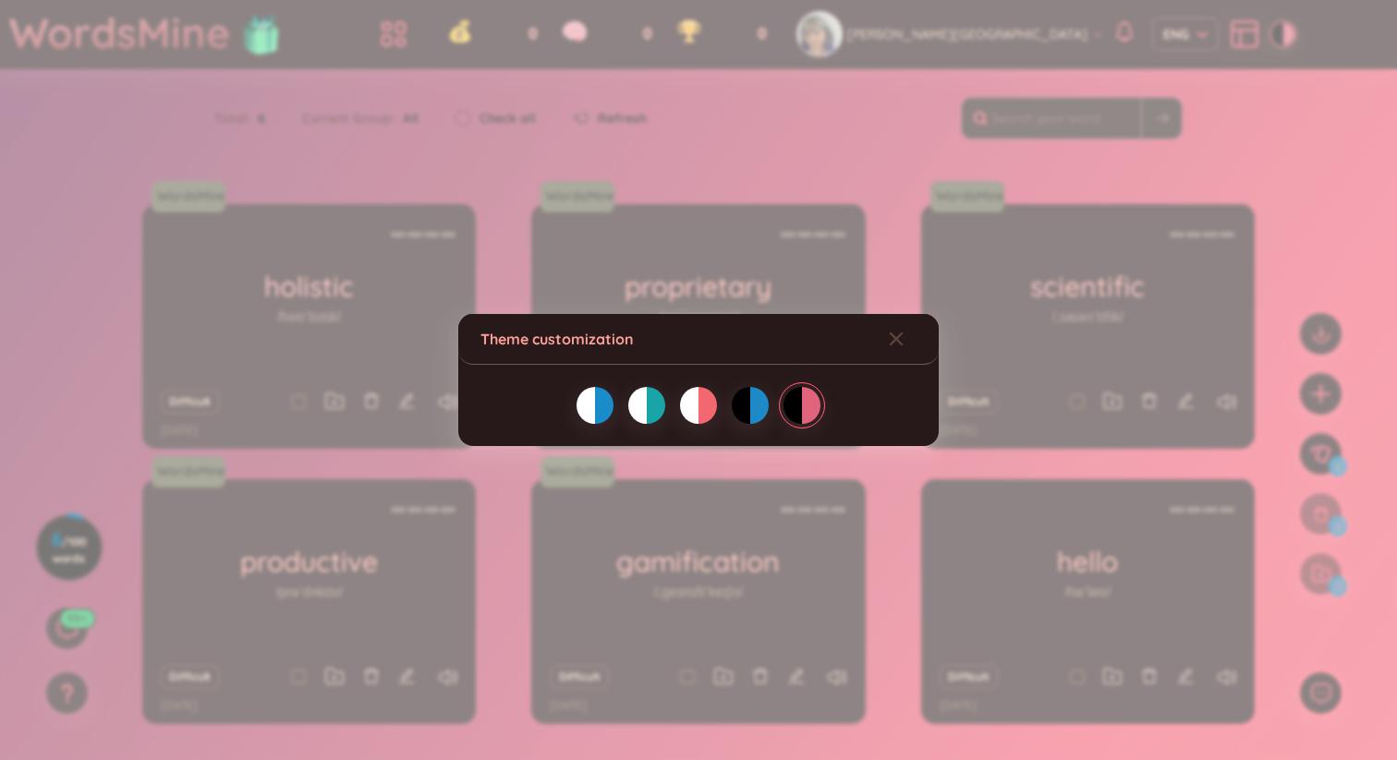
click at [1185, 175] on div "Theme customization" at bounding box center [698, 380] width 1397 height 760
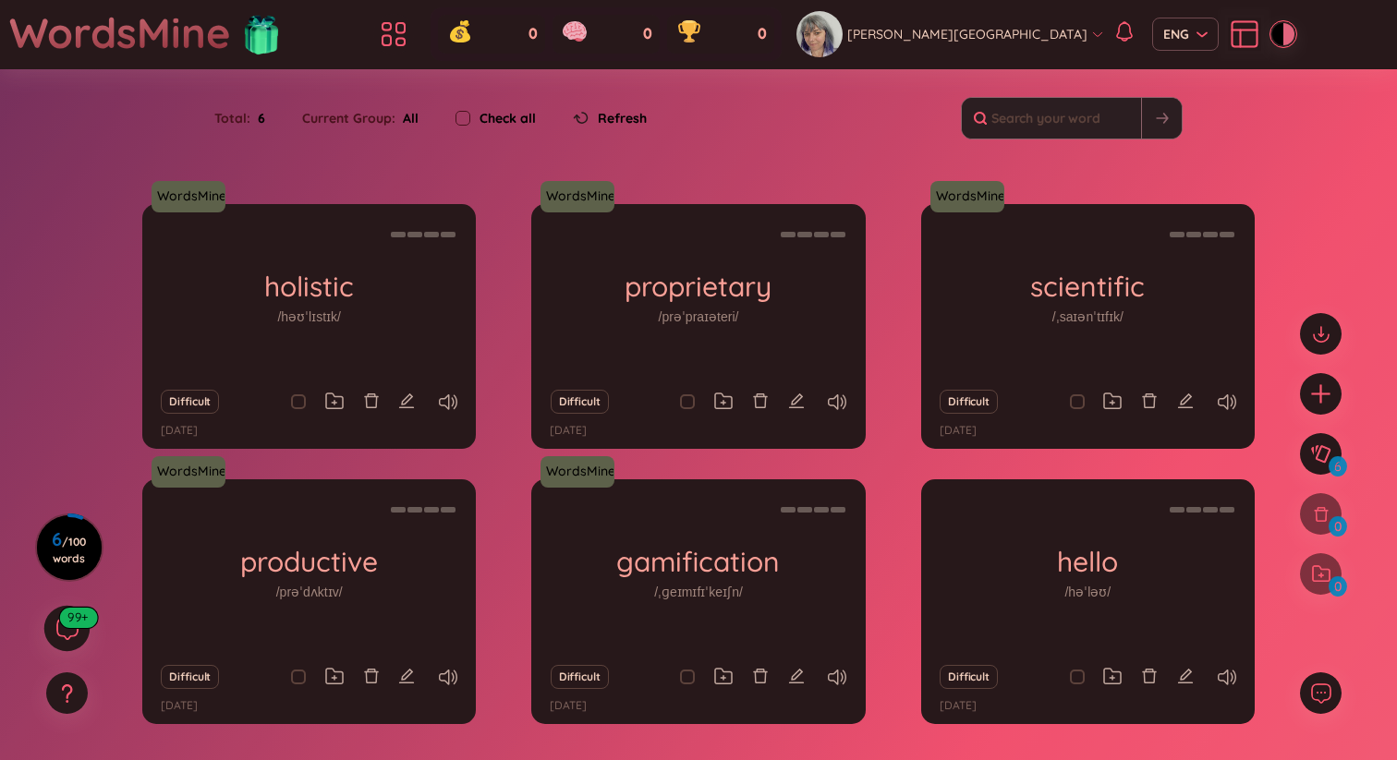
click at [71, 627] on sup "99+" at bounding box center [78, 617] width 38 height 20
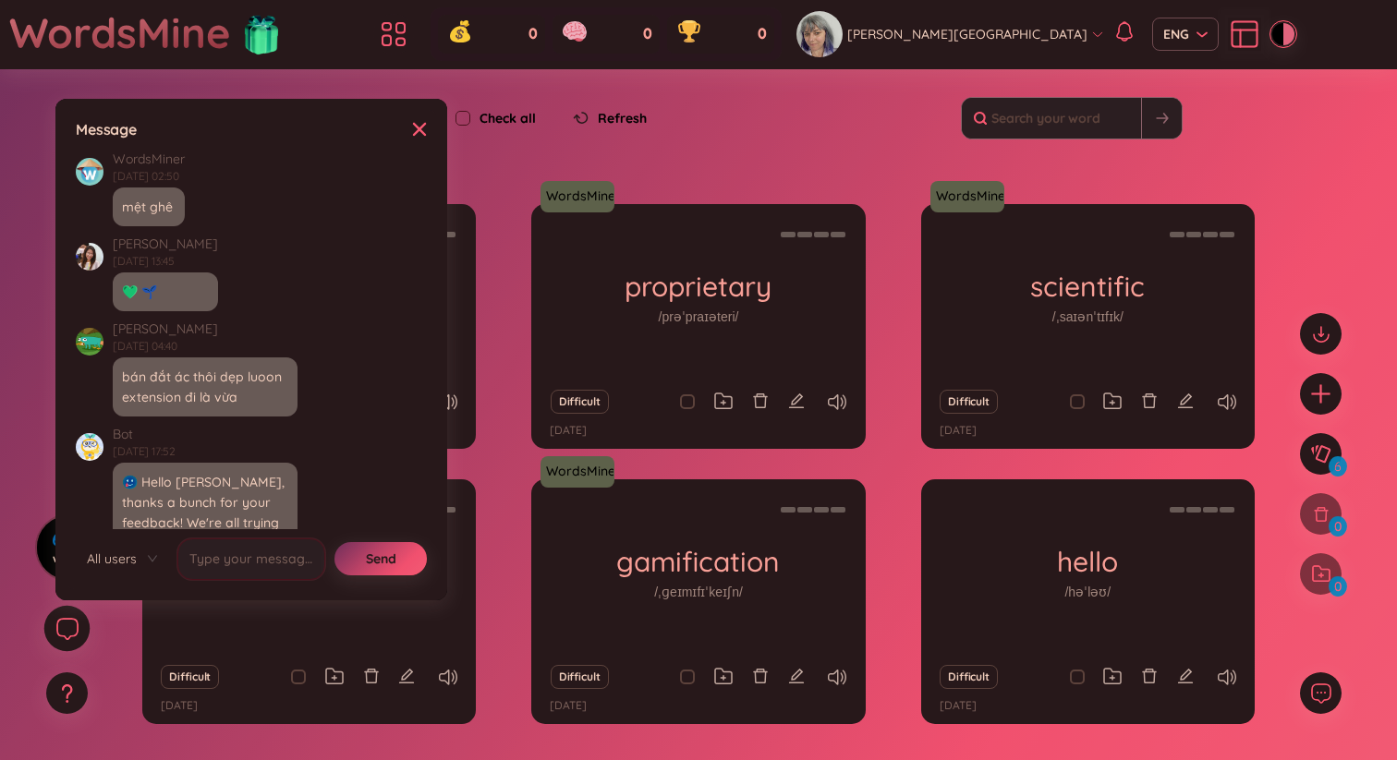
scroll to position [21207, 0]
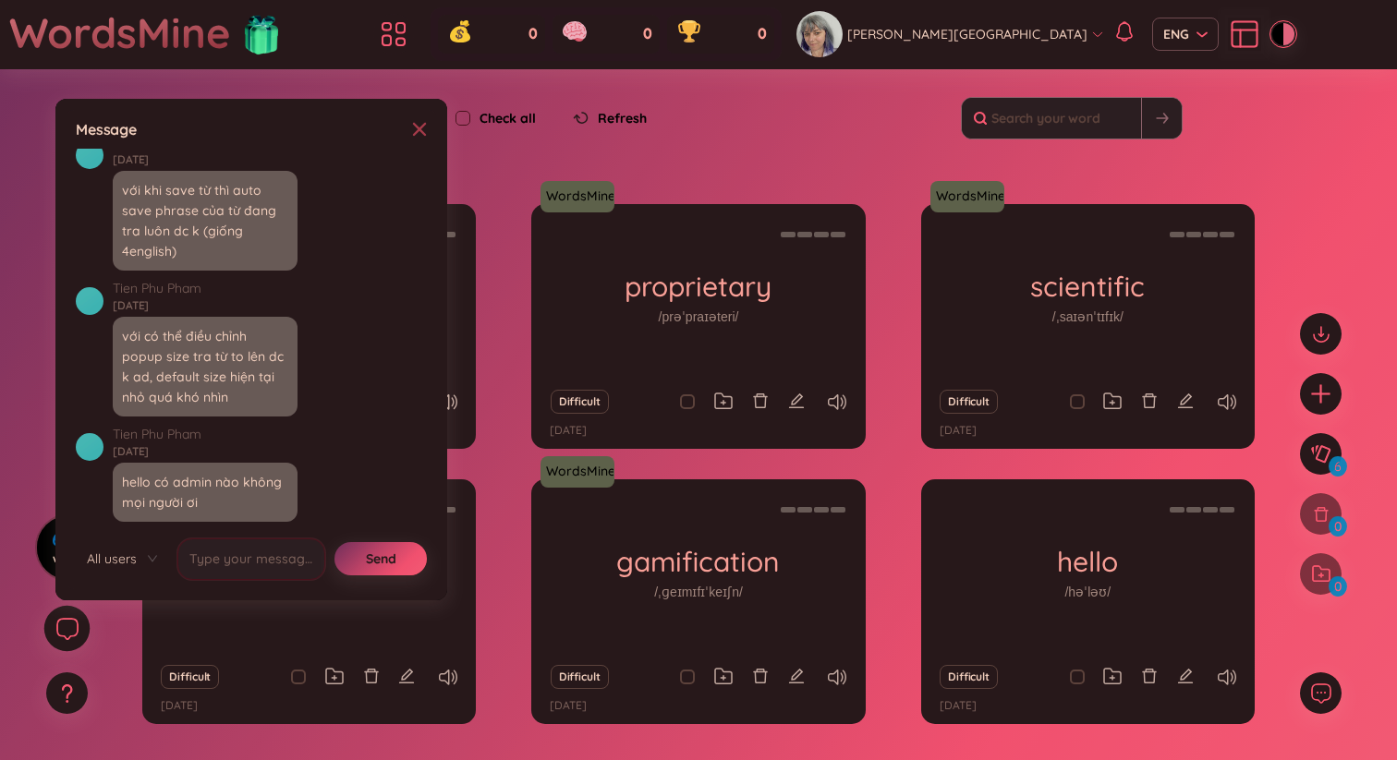
click at [414, 128] on icon at bounding box center [419, 129] width 15 height 15
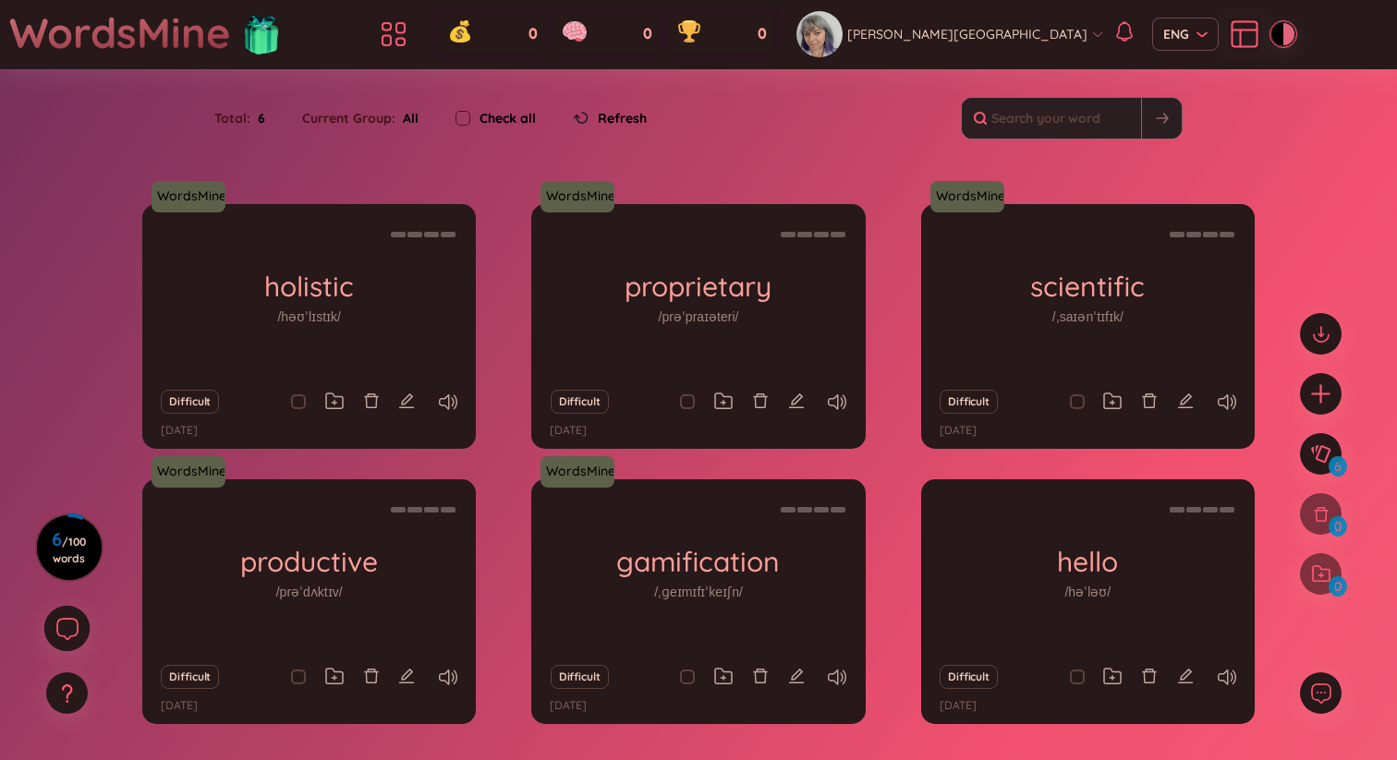
click at [242, 117] on div "Total : 6" at bounding box center [248, 118] width 69 height 39
click at [470, 36] on icon at bounding box center [460, 34] width 20 height 17
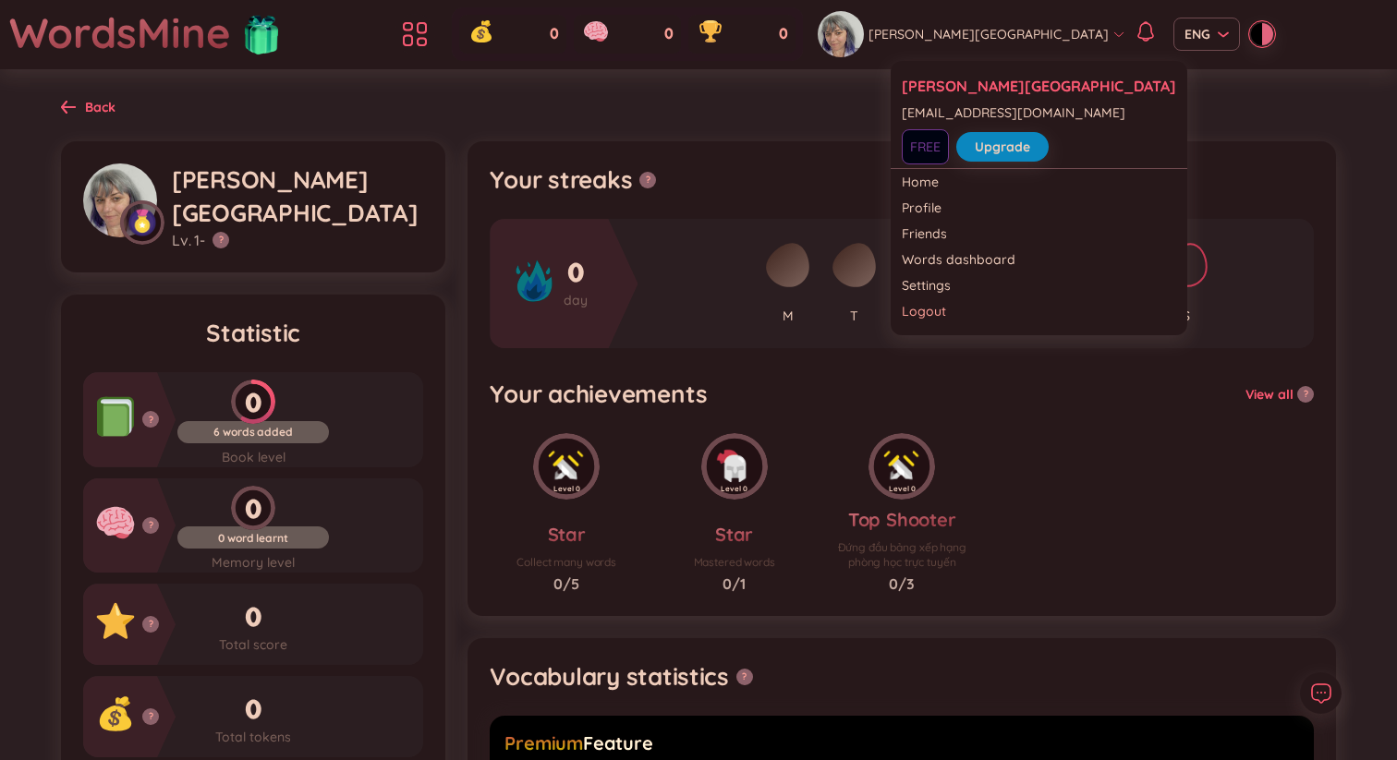
click at [952, 33] on span "Josie K Sydney" at bounding box center [988, 34] width 240 height 20
click at [924, 181] on link "Home" at bounding box center [1038, 182] width 274 height 18
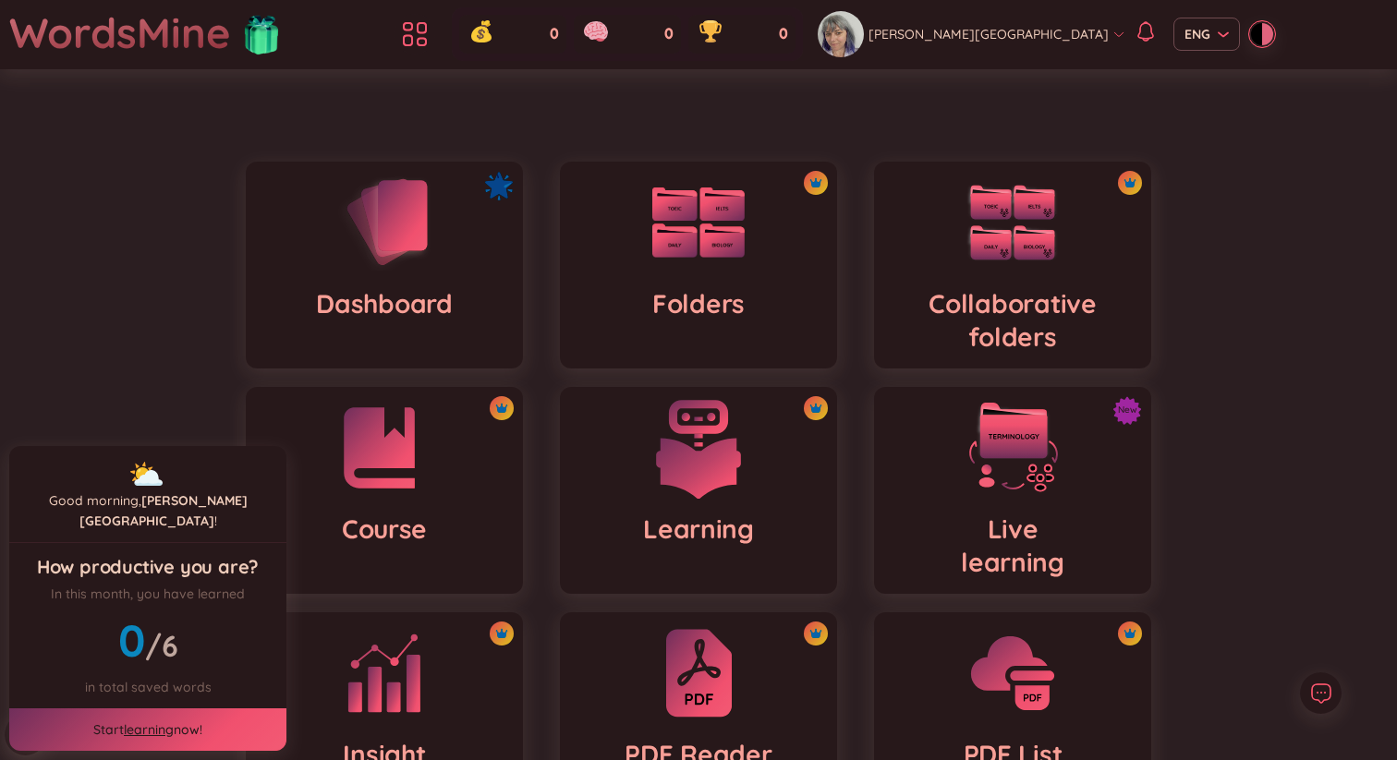
click at [728, 466] on img at bounding box center [698, 448] width 102 height 102
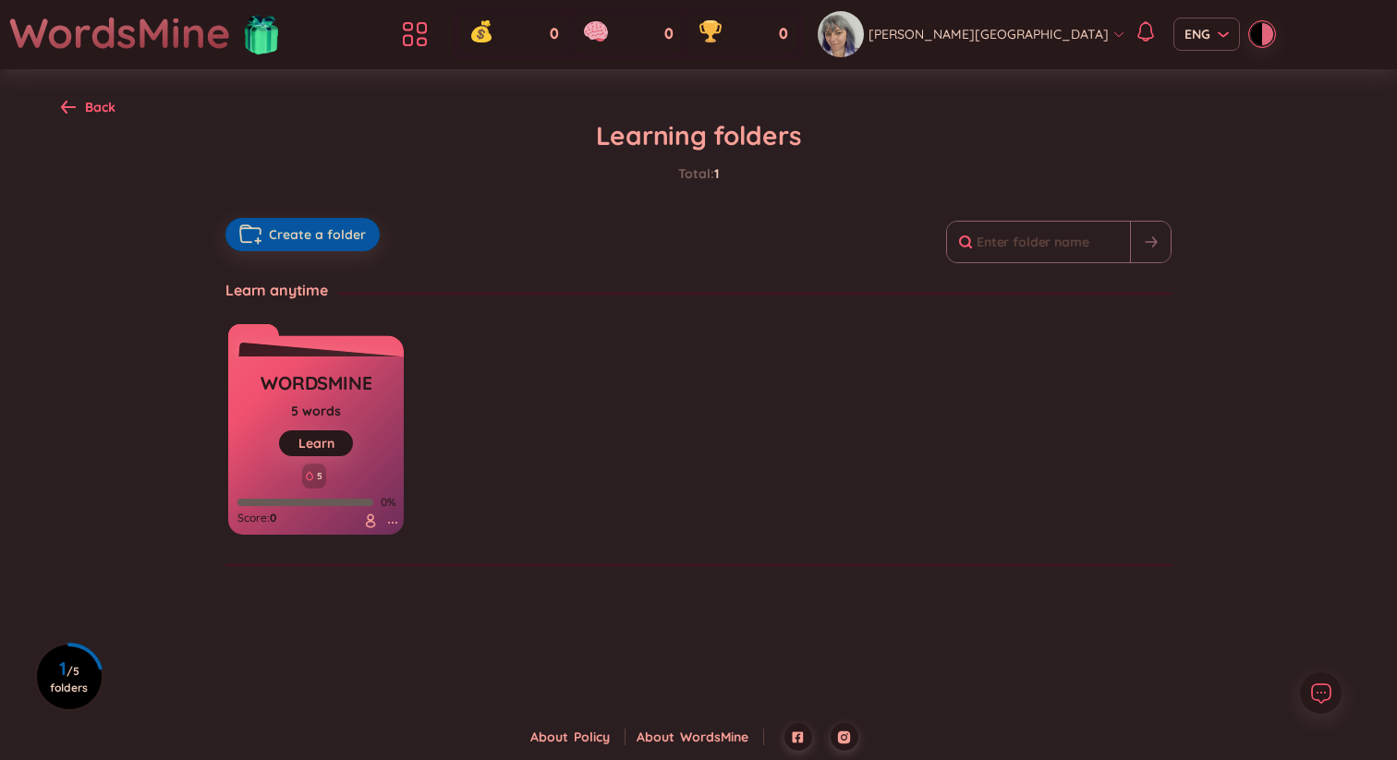
click at [314, 232] on span "Create a folder" at bounding box center [317, 234] width 97 height 18
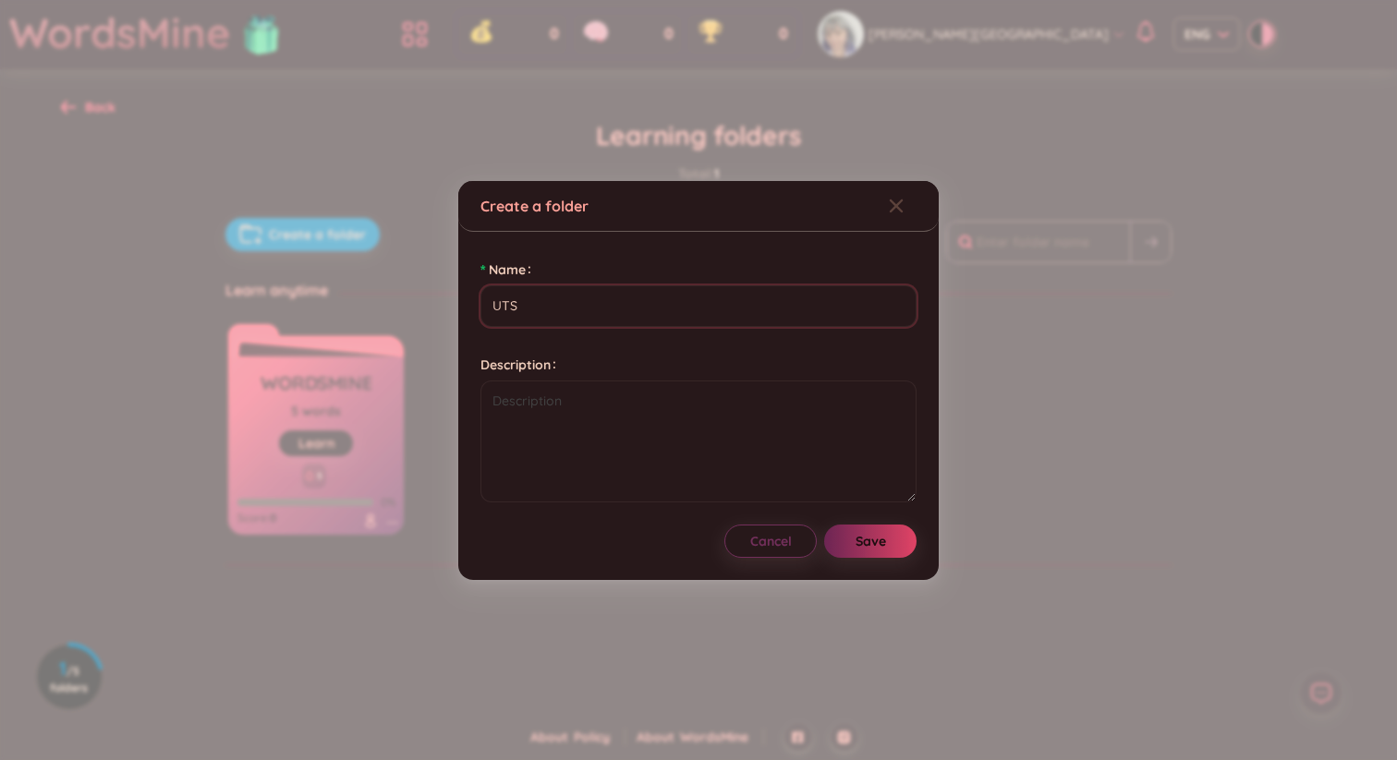
type input "UTS"
click at [885, 546] on span "Save" at bounding box center [870, 541] width 30 height 18
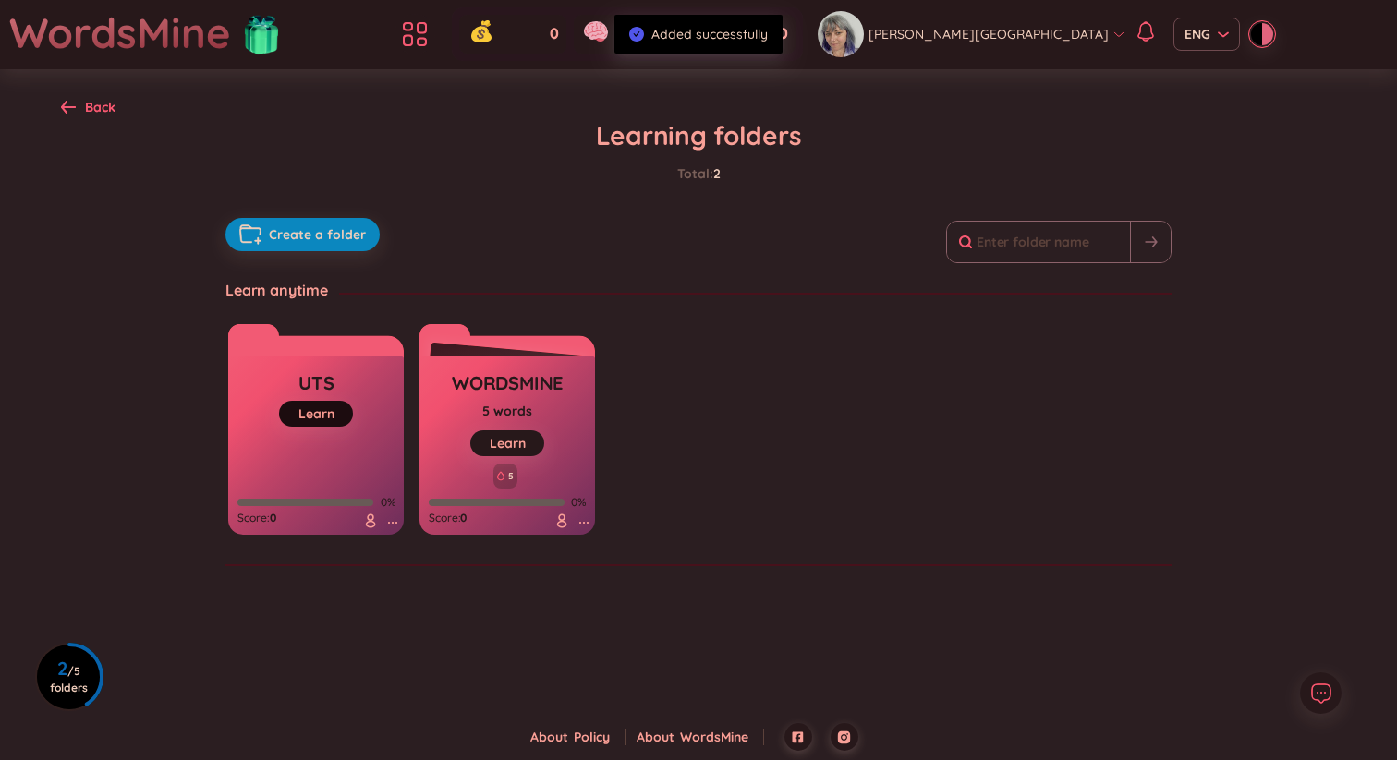
click at [326, 411] on link "Learn" at bounding box center [316, 413] width 36 height 17
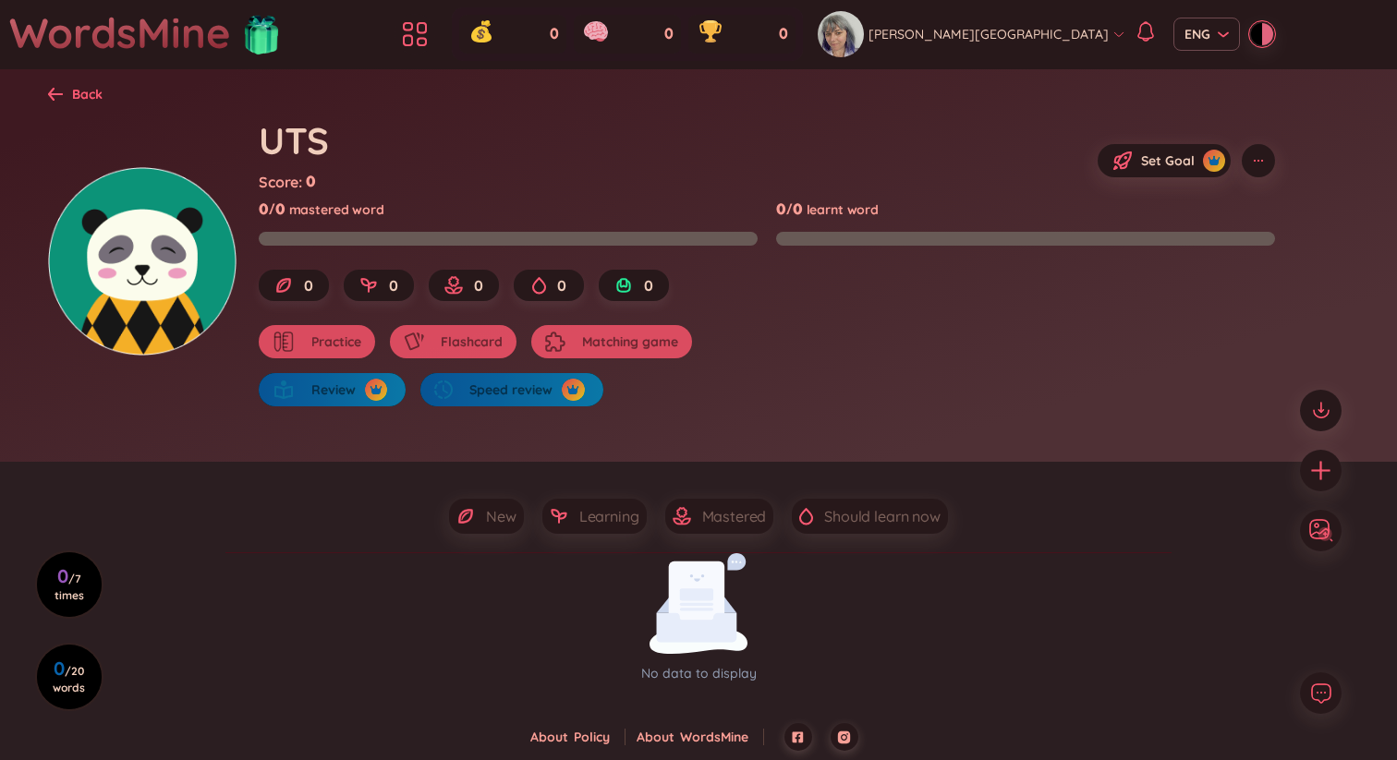
click at [116, 29] on h1 "WordsMine" at bounding box center [120, 33] width 222 height 66
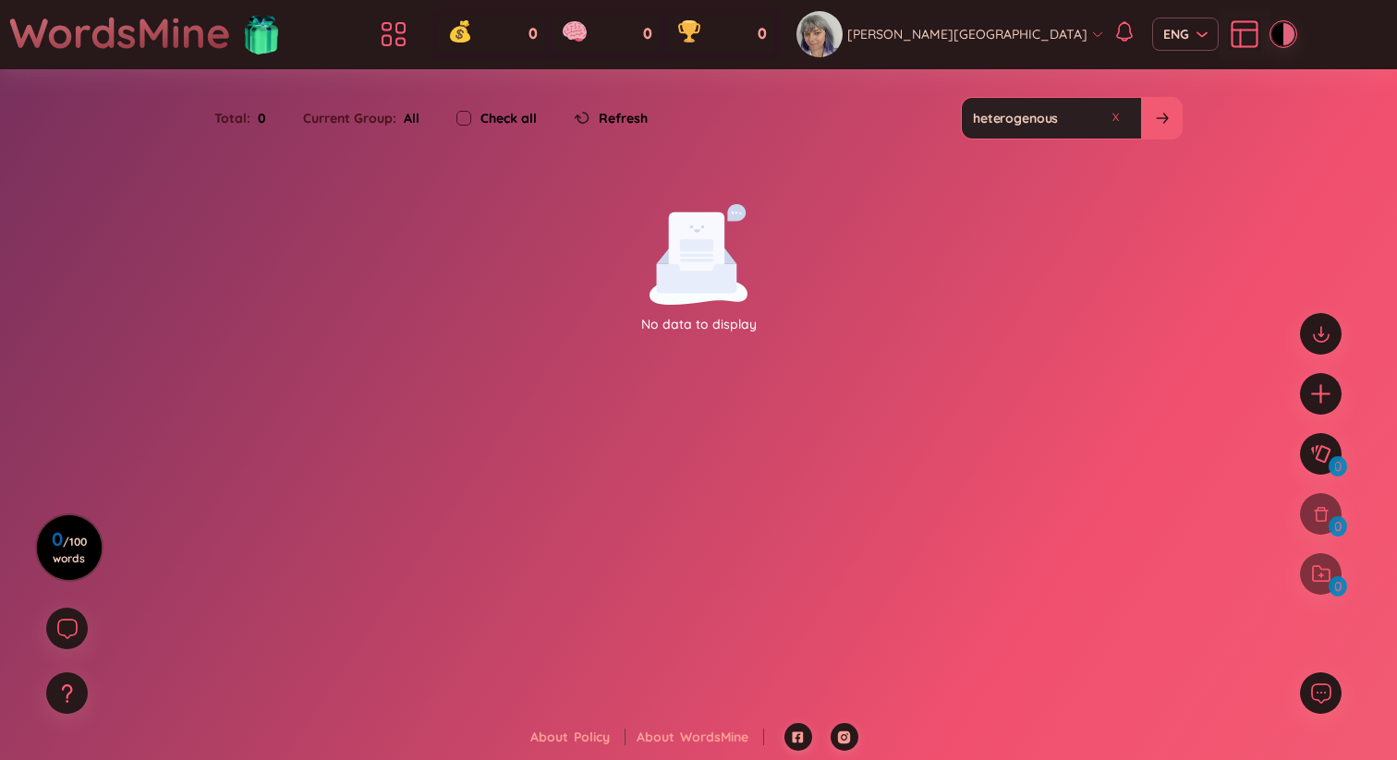
paste input "e"
type input "heterogeneous"
click at [1165, 117] on icon at bounding box center [1161, 118] width 12 height 11
click at [1322, 396] on icon "plus" at bounding box center [1321, 394] width 26 height 26
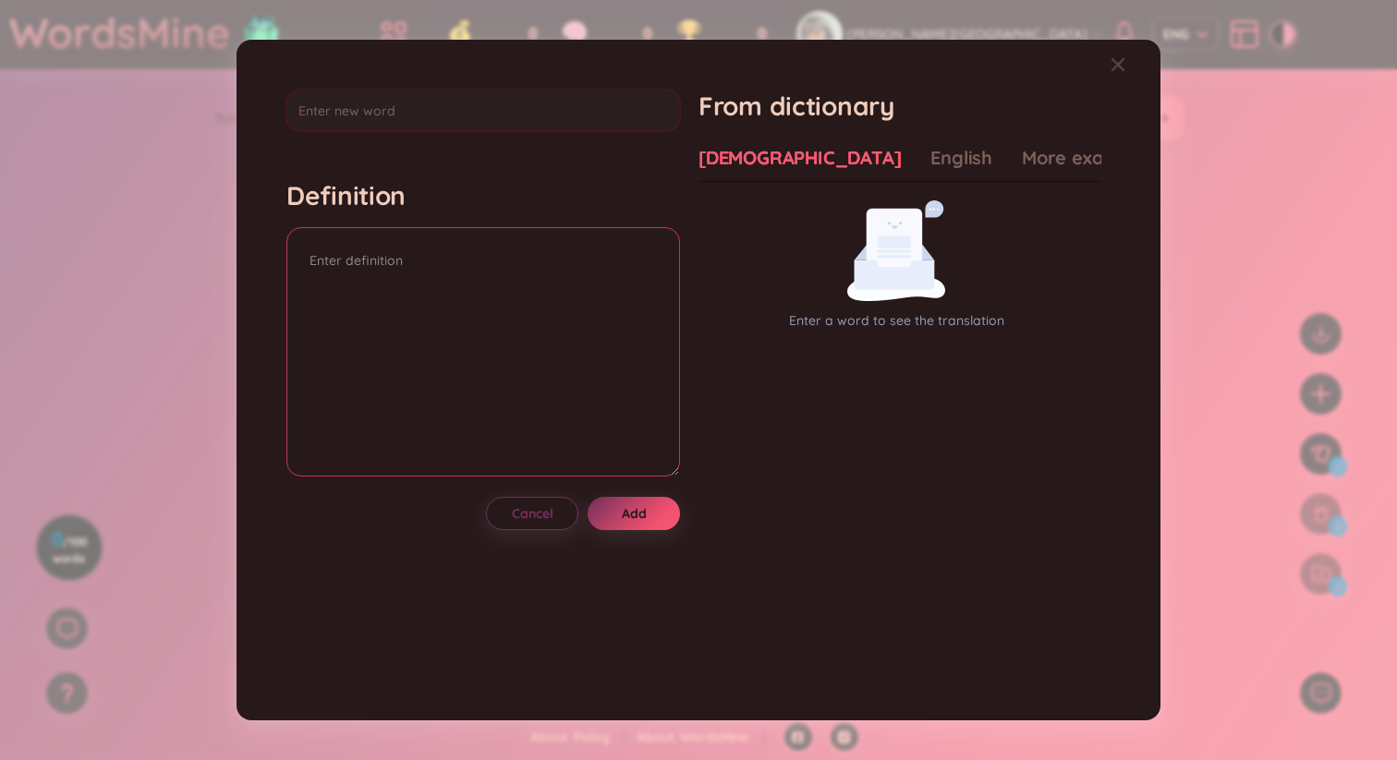
type input "heterogeneous"
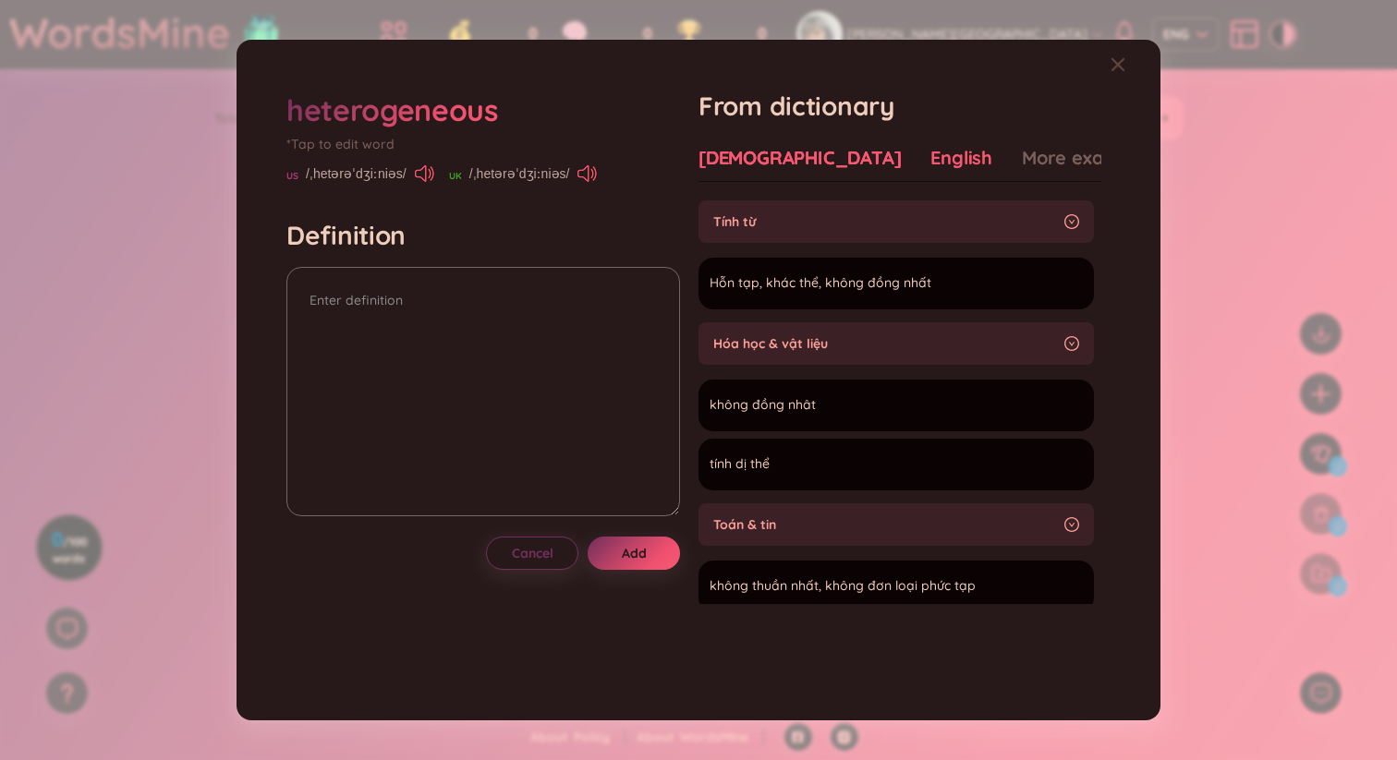
click at [930, 163] on div "English" at bounding box center [961, 158] width 62 height 26
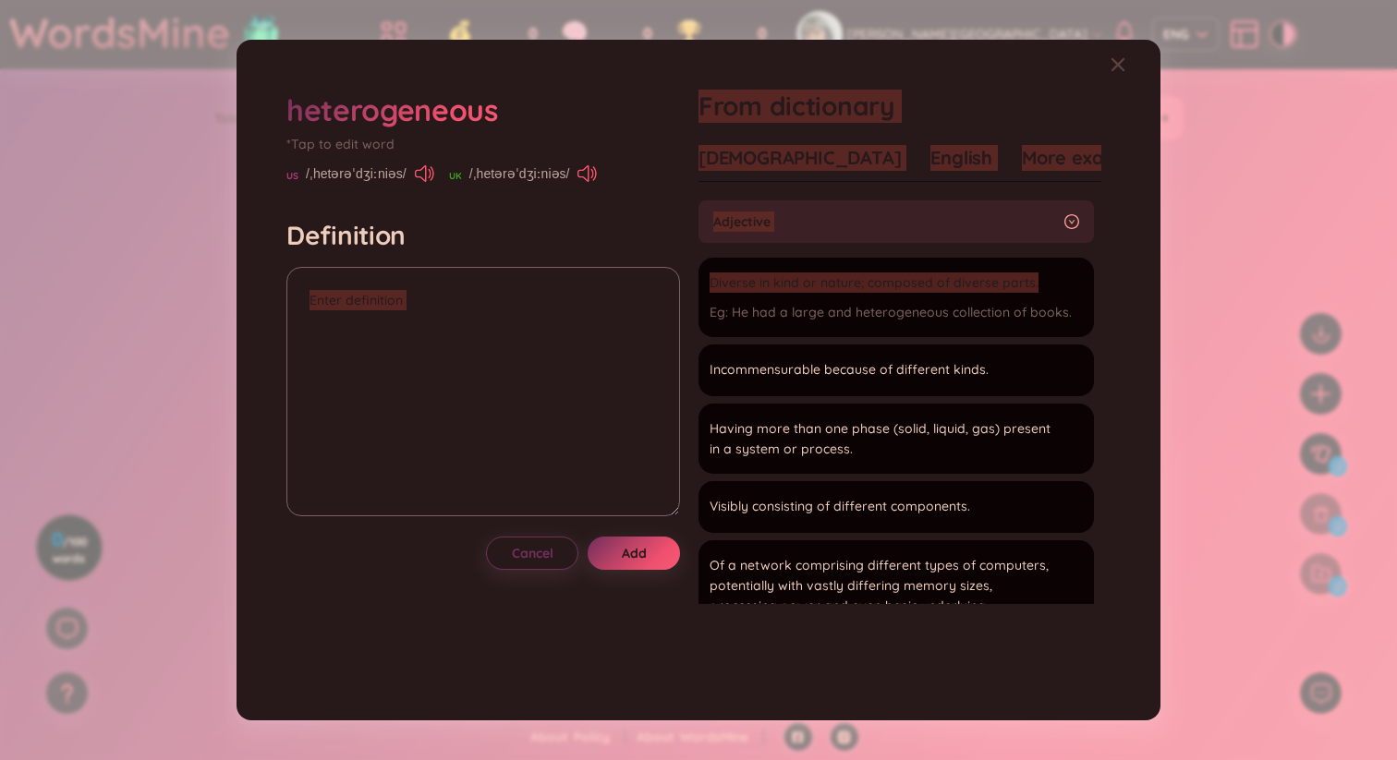
drag, startPoint x: 1035, startPoint y: 285, endPoint x: 690, endPoint y: 282, distance: 345.5
click at [690, 282] on div "heterogeneous *Tap to edit word US /ˌhetərəˈdʒiːniəs/ UK /ˌhetərəˈdʒiːniəs/ Def…" at bounding box center [698, 379] width 842 height 599
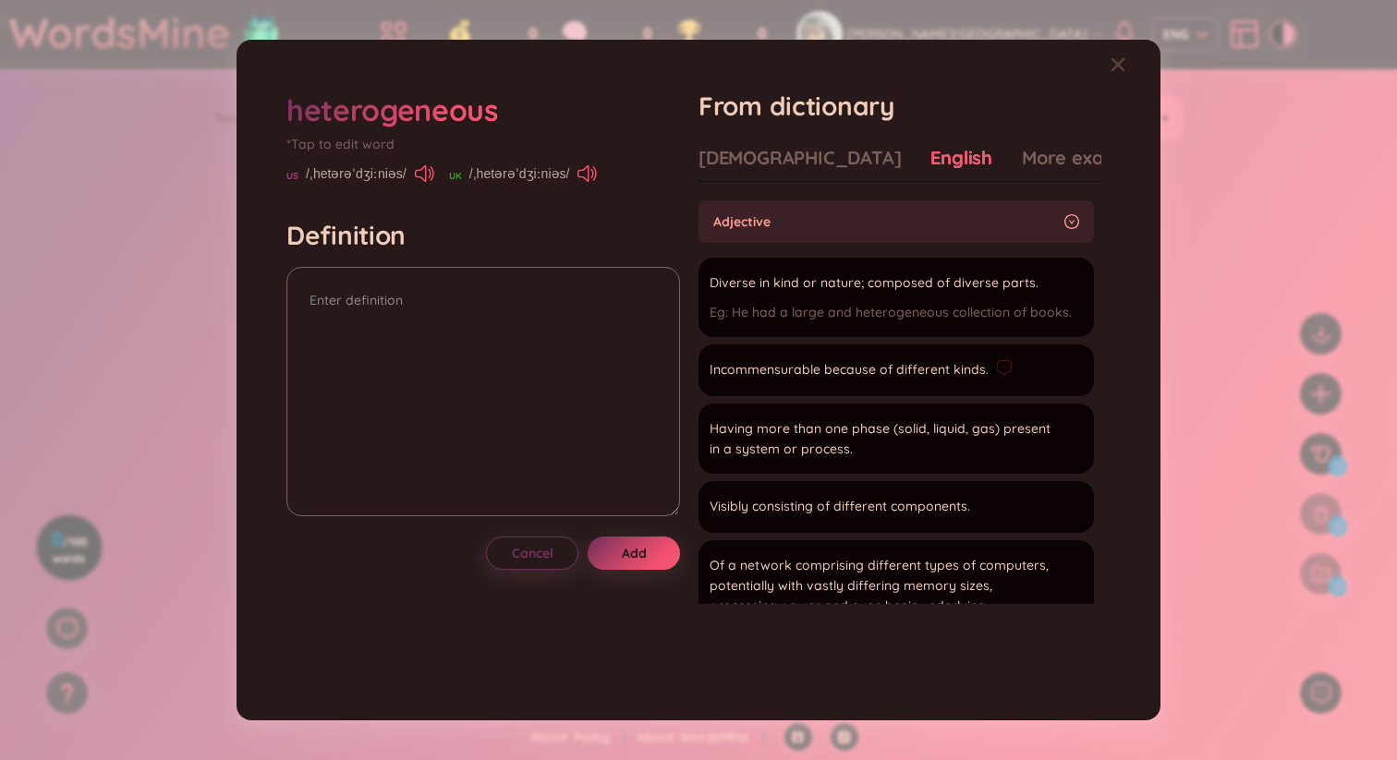
click at [866, 388] on li "Incommensurable because of different kinds. Add" at bounding box center [895, 371] width 395 height 52
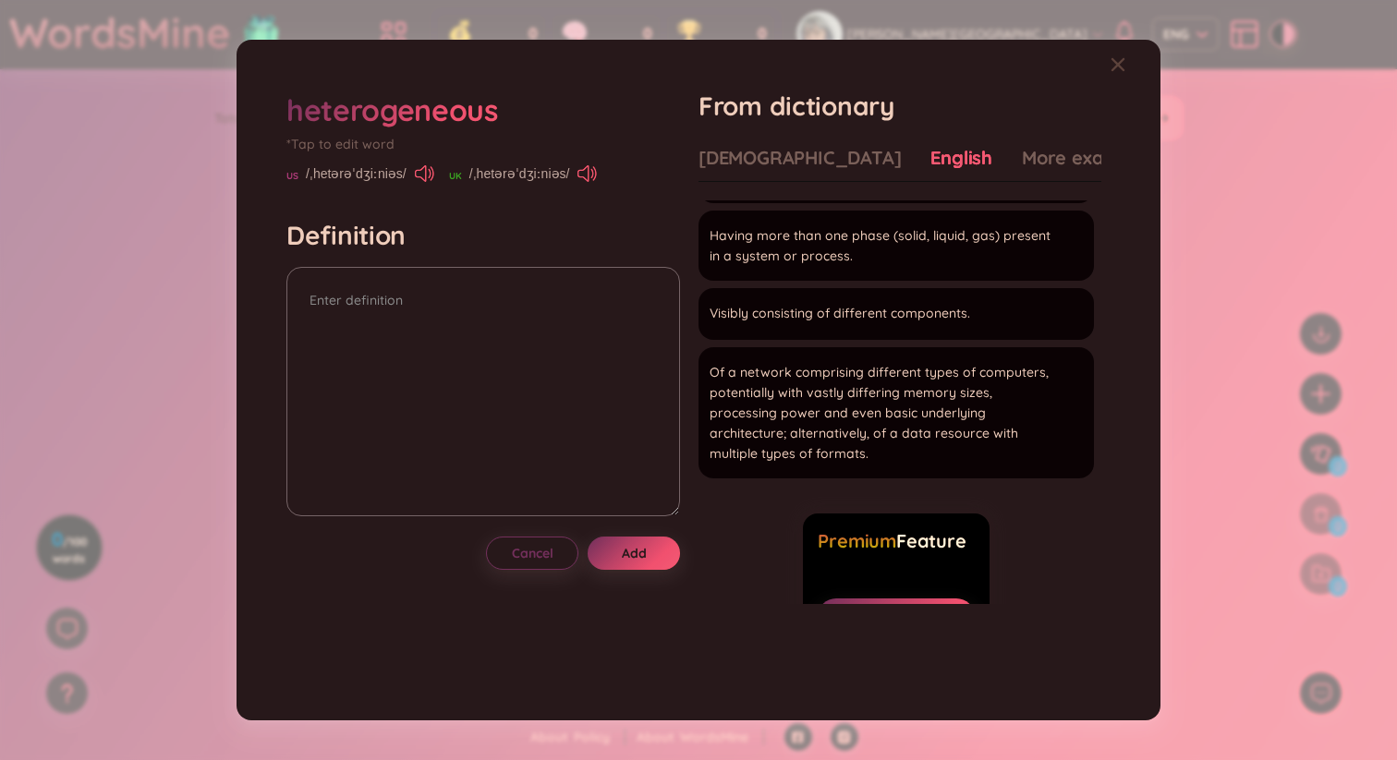
scroll to position [196, 0]
click at [640, 555] on span "Add" at bounding box center [634, 553] width 25 height 18
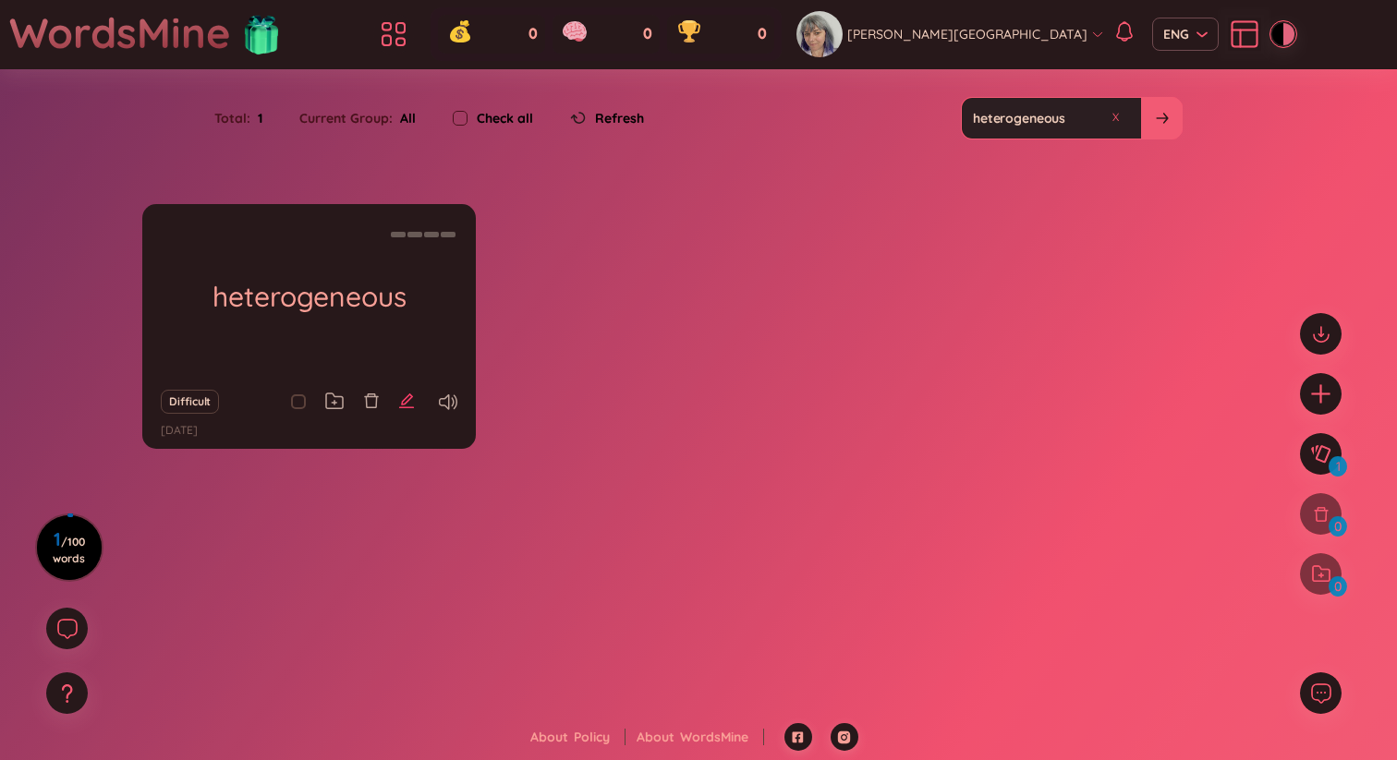
click at [405, 409] on icon "edit" at bounding box center [406, 401] width 17 height 17
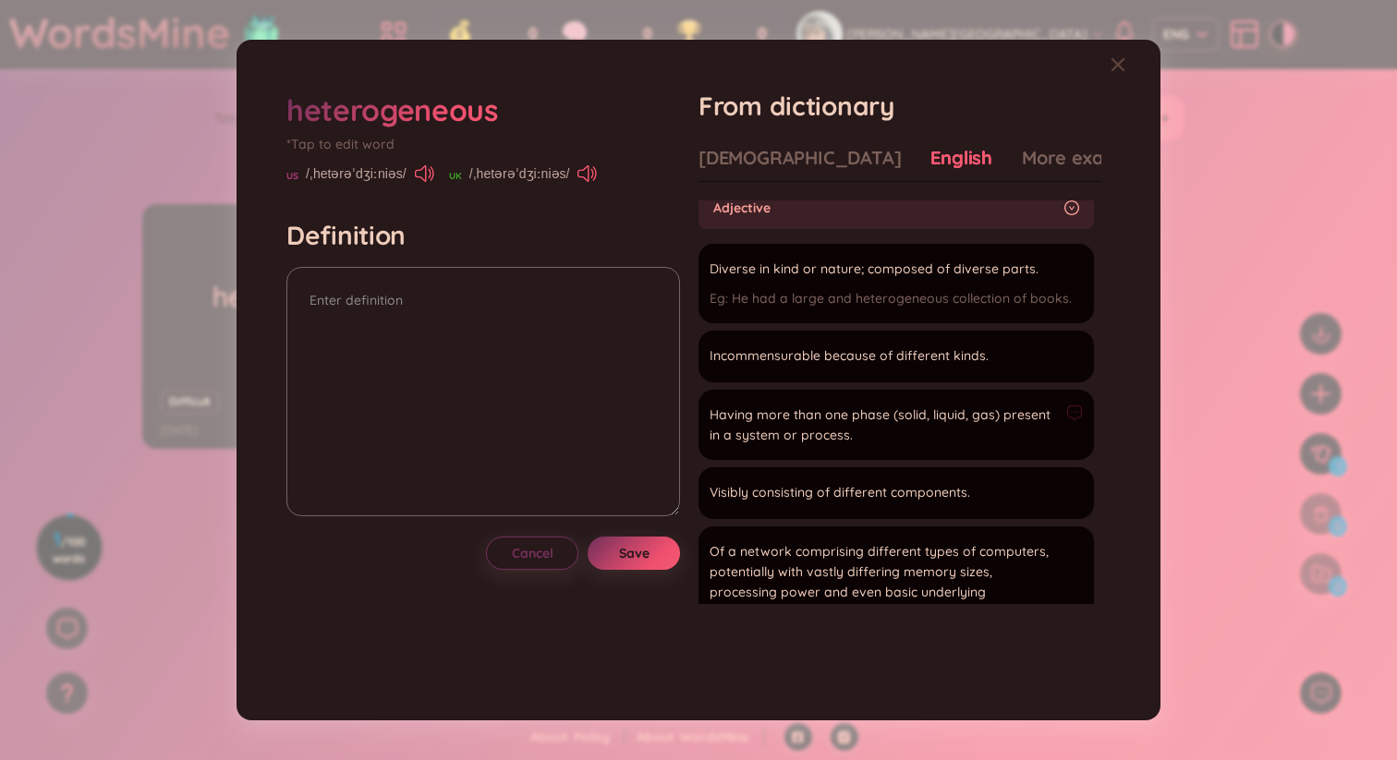
scroll to position [0, 0]
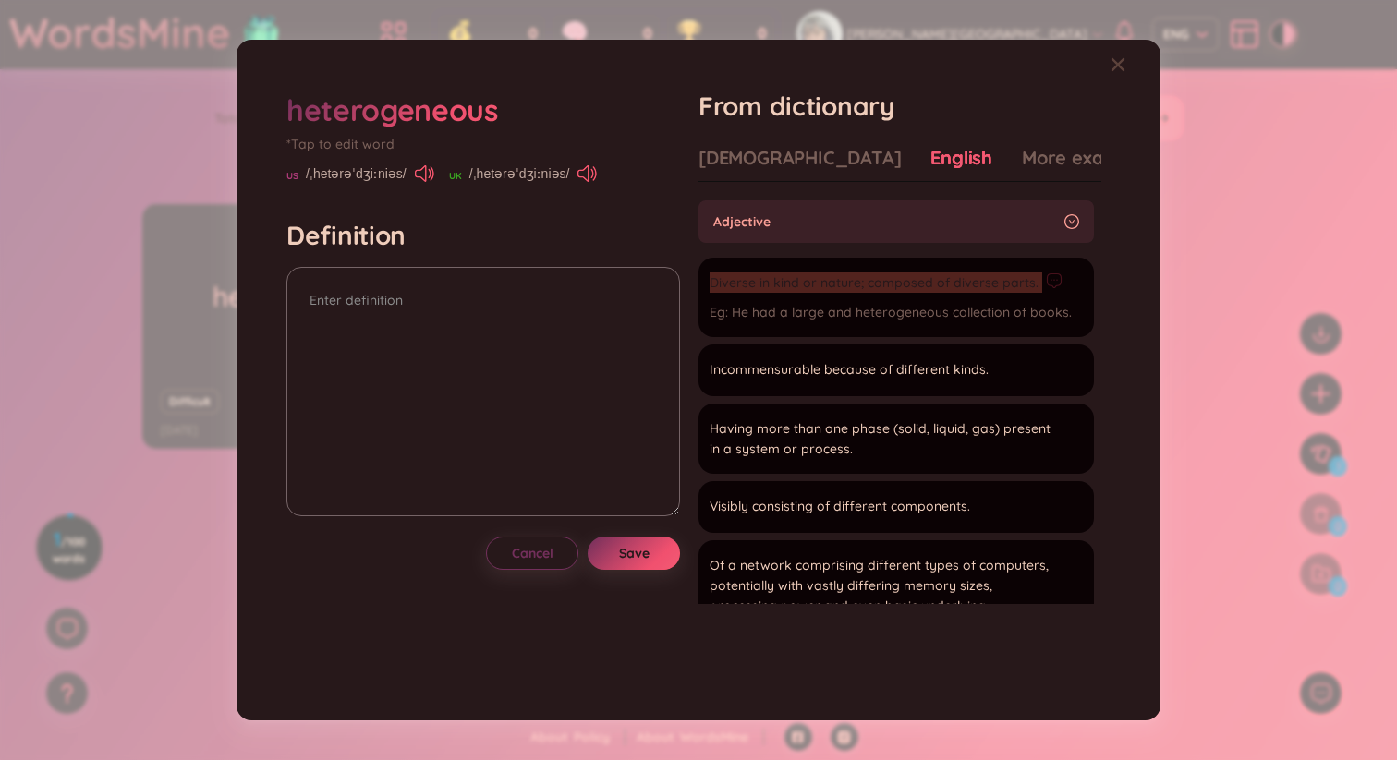
drag, startPoint x: 716, startPoint y: 284, endPoint x: 1067, endPoint y: 301, distance: 351.4
click at [1067, 301] on div "Diverse in kind or nature; composed of diverse parts. He had a large and hetero…" at bounding box center [890, 297] width 362 height 57
copy div "Diverse in kind or nature; composed of diverse parts."
click at [424, 374] on textarea at bounding box center [482, 391] width 393 height 249
paste textarea "Diverse in kind or nature; composed of diverse parts."
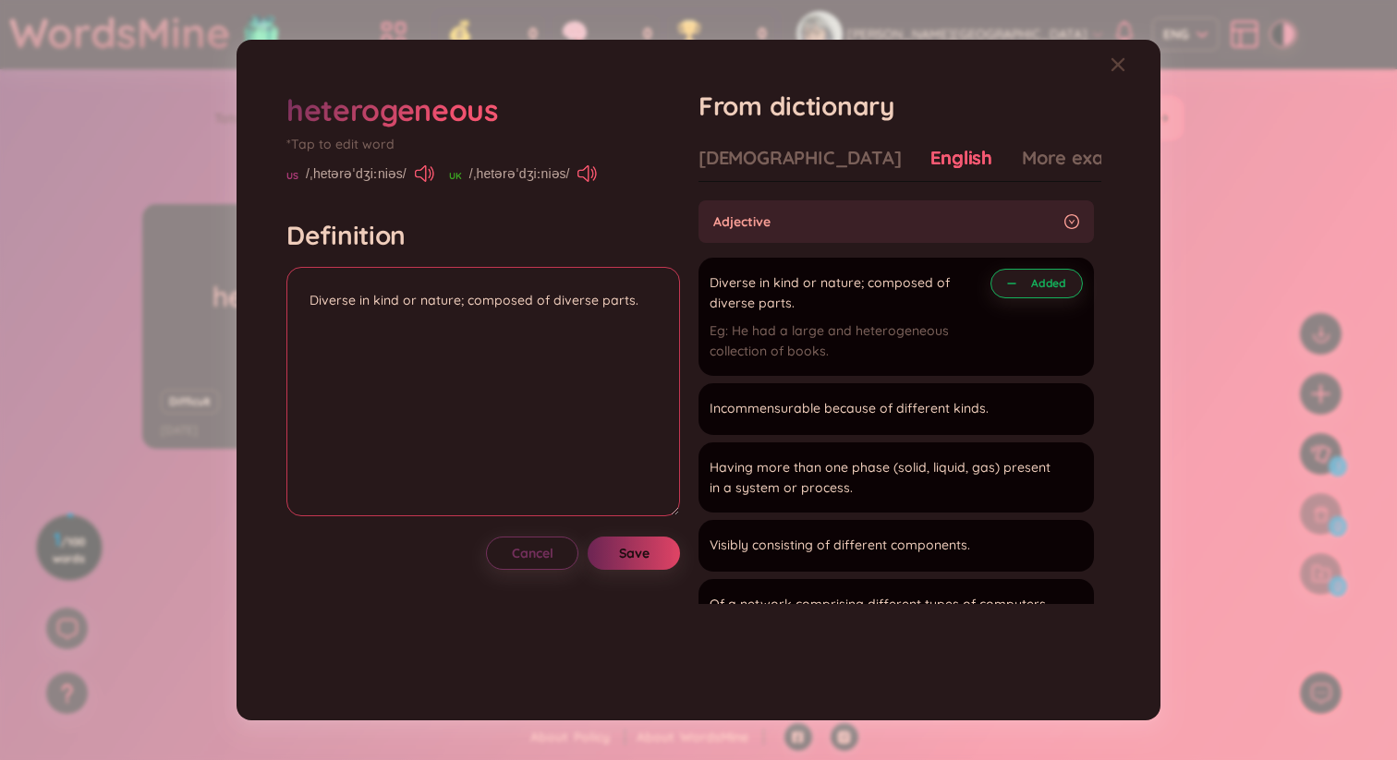
type textarea "Diverse in kind or nature; composed of diverse parts."
click at [655, 550] on button "Save" at bounding box center [633, 553] width 92 height 33
